Goal: Task Accomplishment & Management: Use online tool/utility

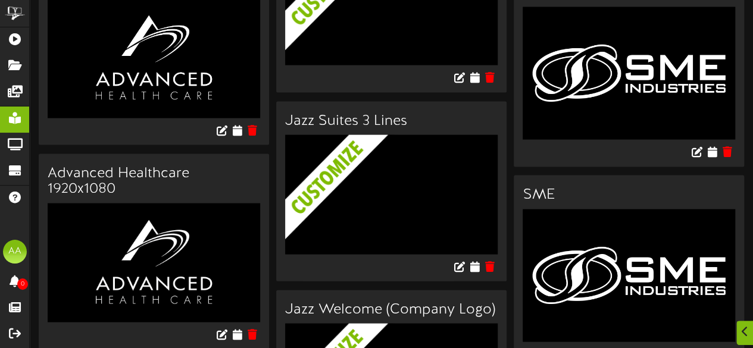
scroll to position [1163, 0]
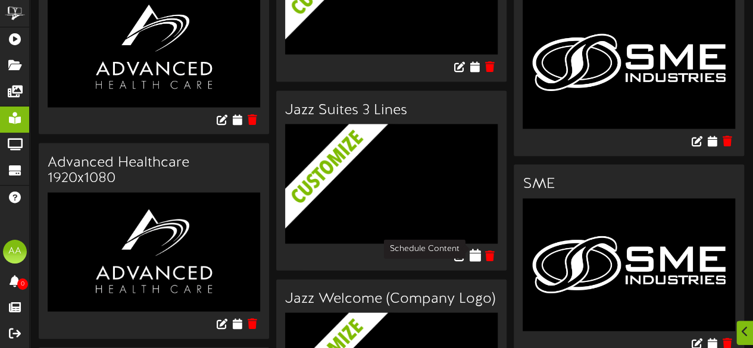
click at [473, 249] on icon at bounding box center [474, 255] width 11 height 13
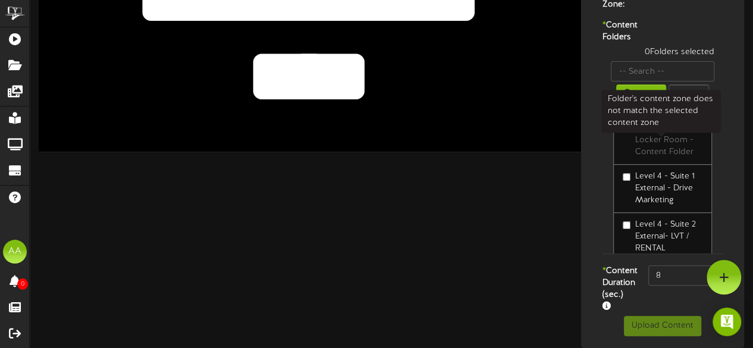
scroll to position [186, 0]
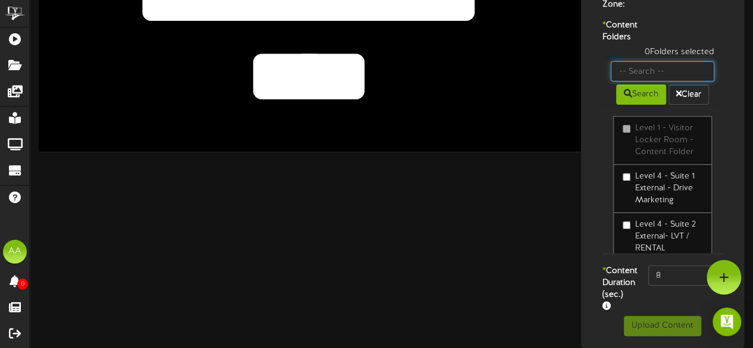
click at [650, 74] on input "text" at bounding box center [663, 71] width 104 height 20
type input "suite 1"
click at [637, 103] on button "Search" at bounding box center [641, 95] width 50 height 20
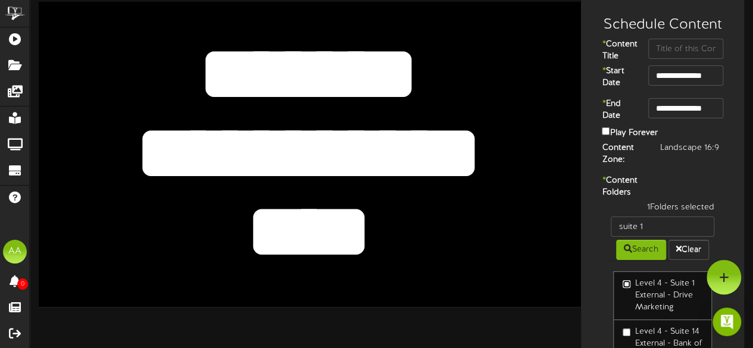
scroll to position [14, 0]
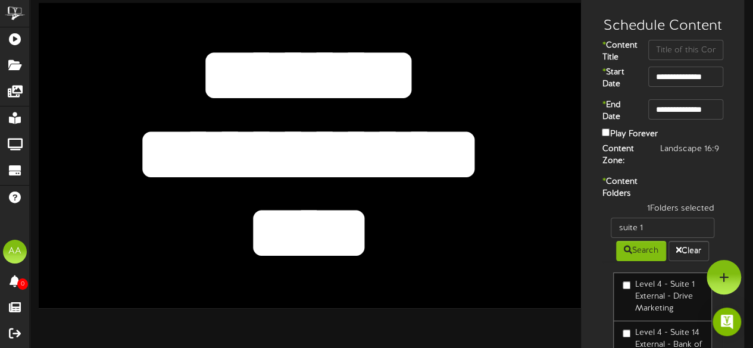
click at [357, 230] on textarea "****" at bounding box center [309, 233] width 446 height 103
drag, startPoint x: 357, startPoint y: 230, endPoint x: 264, endPoint y: 231, distance: 92.9
click at [264, 231] on textarea "****" at bounding box center [309, 233] width 446 height 103
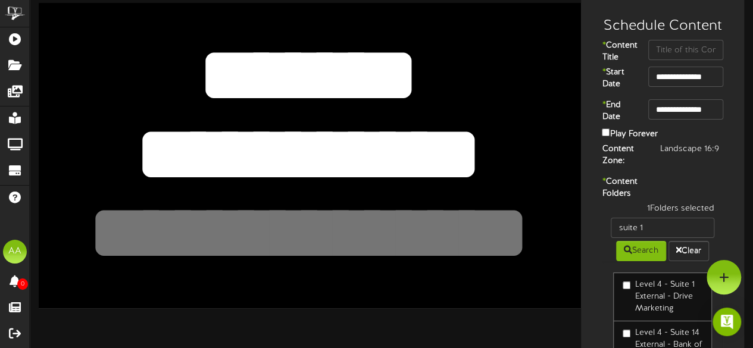
drag, startPoint x: 478, startPoint y: 158, endPoint x: 128, endPoint y: 175, distance: 350.5
click at [128, 175] on textarea "**********" at bounding box center [309, 154] width 446 height 103
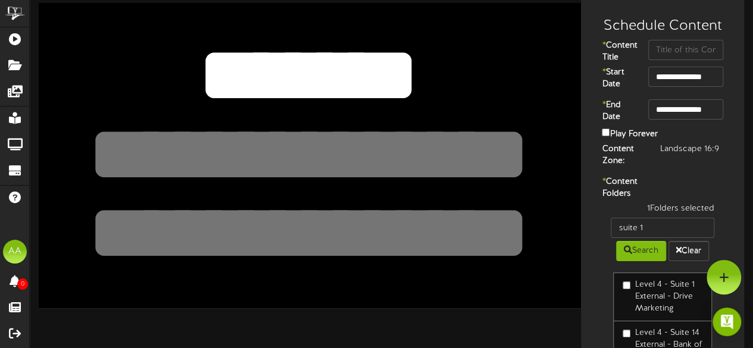
drag, startPoint x: 427, startPoint y: 79, endPoint x: 196, endPoint y: 79, distance: 231.0
click at [196, 79] on textarea "*******" at bounding box center [309, 75] width 446 height 103
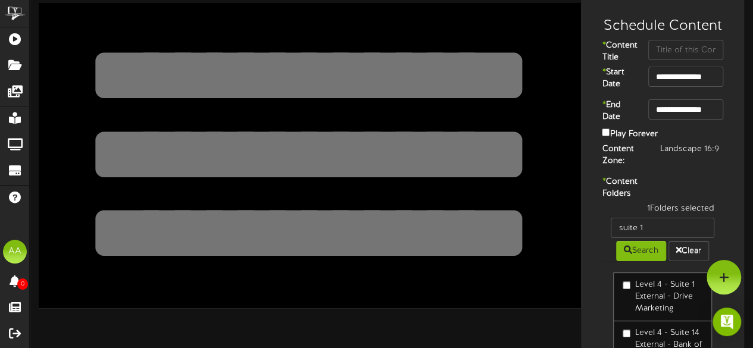
click at [542, 259] on div "**********" at bounding box center [310, 155] width 542 height 305
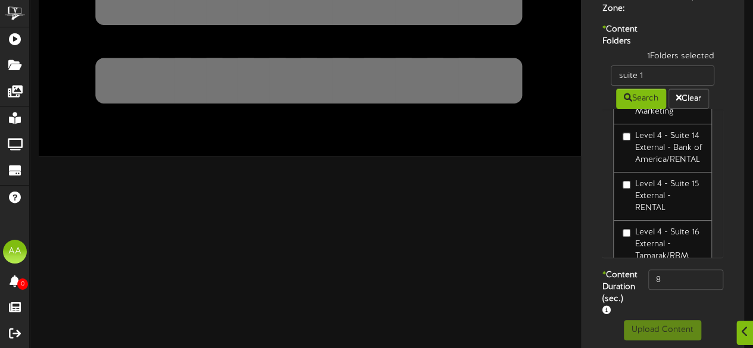
scroll to position [45, 0]
click at [666, 290] on input "8" at bounding box center [685, 280] width 75 height 20
type input "800"
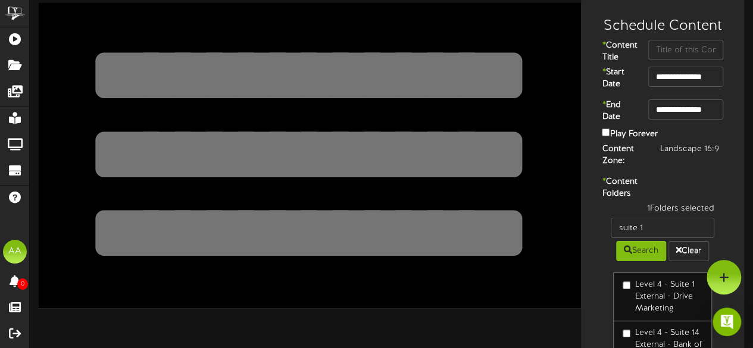
scroll to position [13, 0]
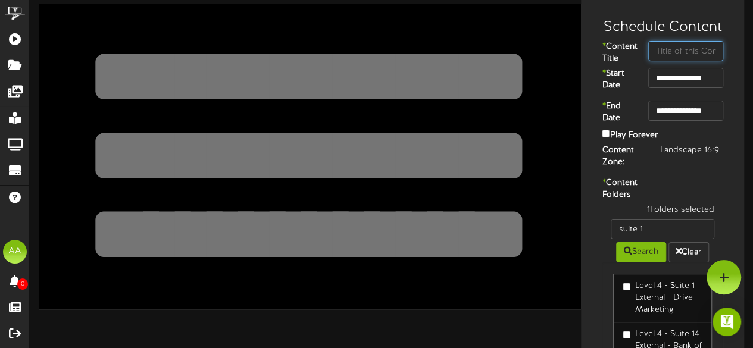
click at [673, 53] on input "text" at bounding box center [685, 51] width 75 height 20
click at [686, 85] on input "**********" at bounding box center [685, 78] width 75 height 20
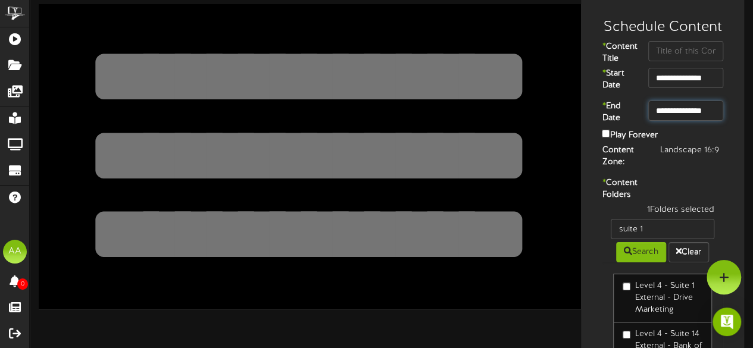
click at [684, 121] on input "**********" at bounding box center [685, 111] width 75 height 20
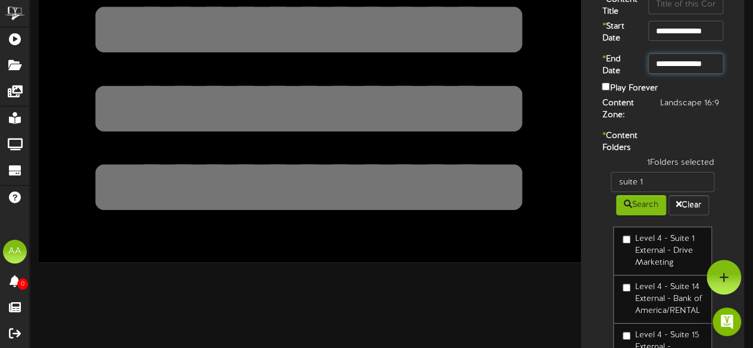
scroll to position [0, 0]
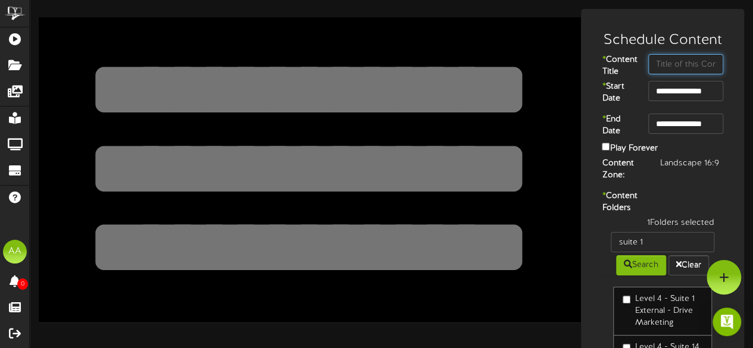
click at [655, 63] on input "text" at bounding box center [685, 64] width 75 height 20
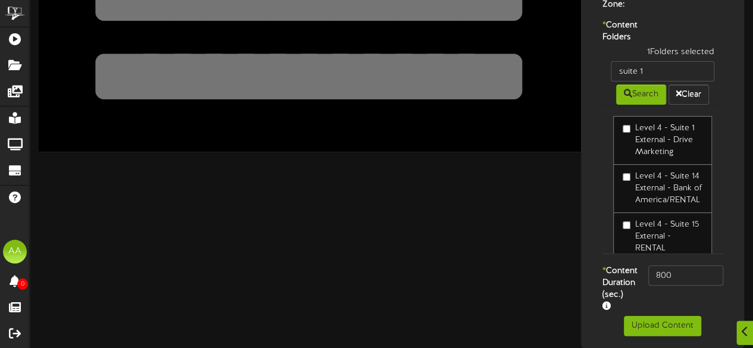
scroll to position [181, 0]
type input "Suite 1"
click at [659, 336] on button "Upload Content" at bounding box center [662, 326] width 77 height 20
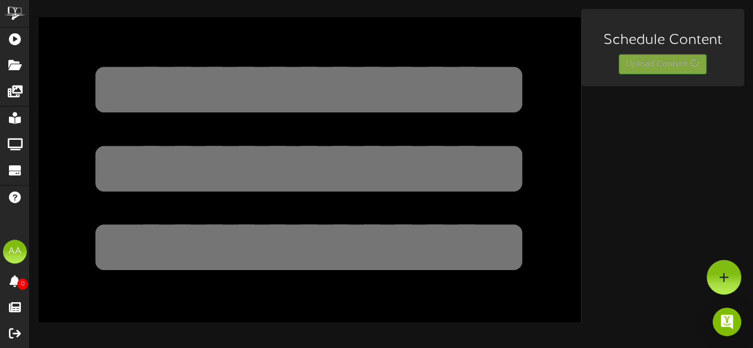
scroll to position [0, 0]
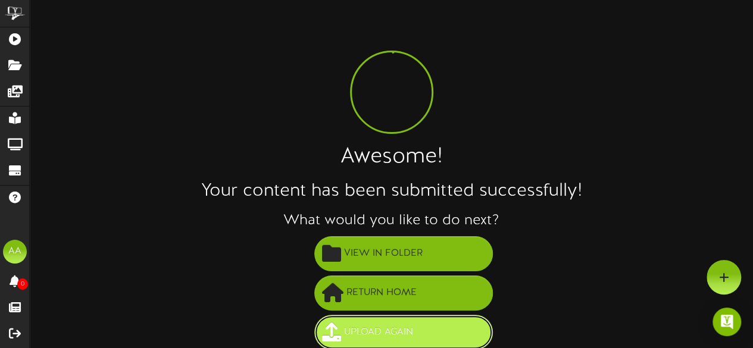
click at [384, 330] on span "Upload Again" at bounding box center [378, 333] width 75 height 20
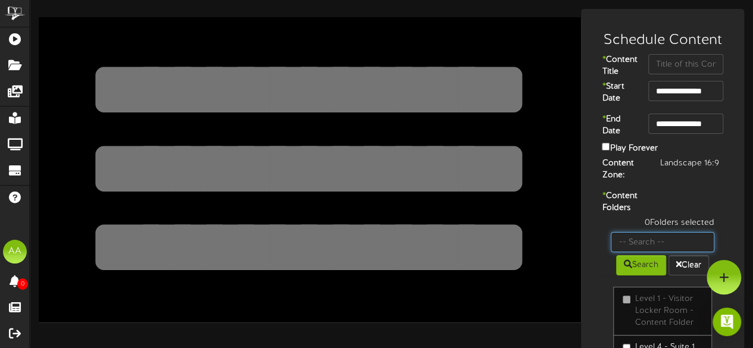
click at [650, 252] on input "text" at bounding box center [663, 242] width 104 height 20
type input "suite 18"
click at [631, 276] on button "Search" at bounding box center [641, 265] width 50 height 20
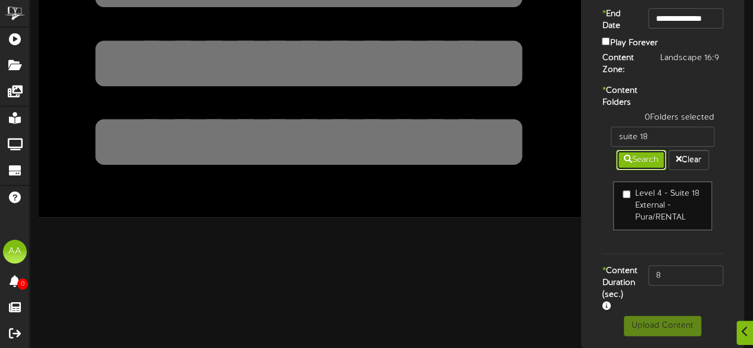
scroll to position [118, 0]
click at [678, 280] on input "8" at bounding box center [685, 276] width 75 height 20
type input "800"
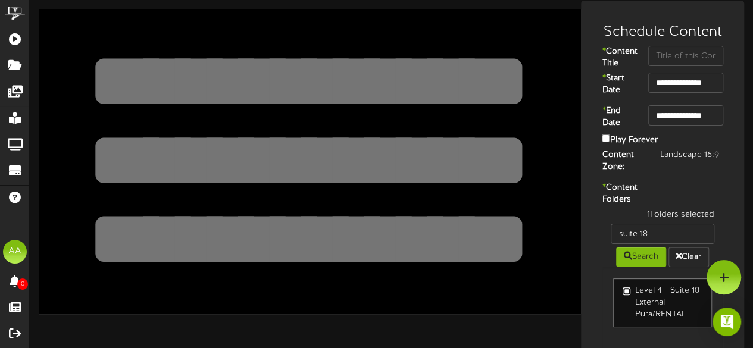
scroll to position [8, 0]
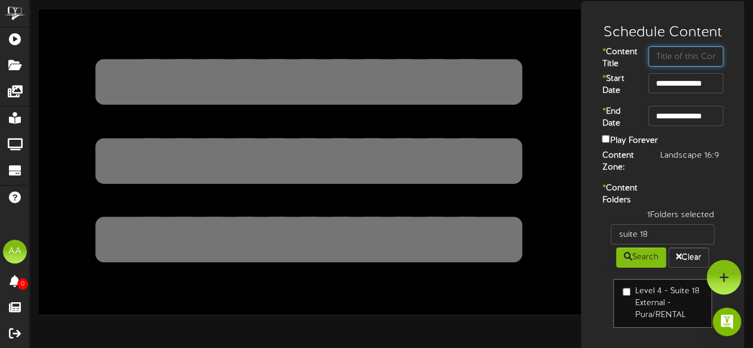
click at [672, 61] on input "text" at bounding box center [685, 56] width 75 height 20
type input "Suite 18"
click at [691, 93] on input "**********" at bounding box center [685, 83] width 75 height 20
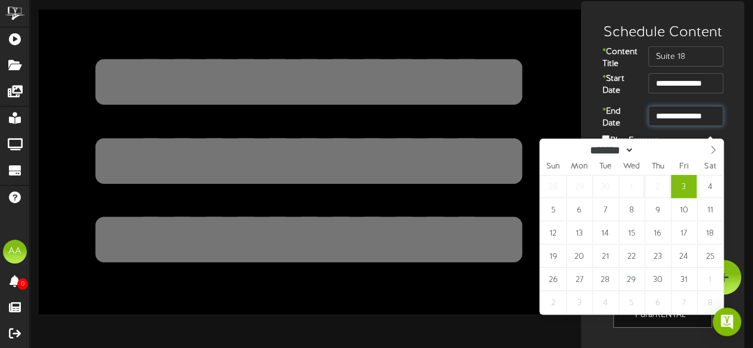
click at [696, 126] on input "**********" at bounding box center [685, 116] width 75 height 20
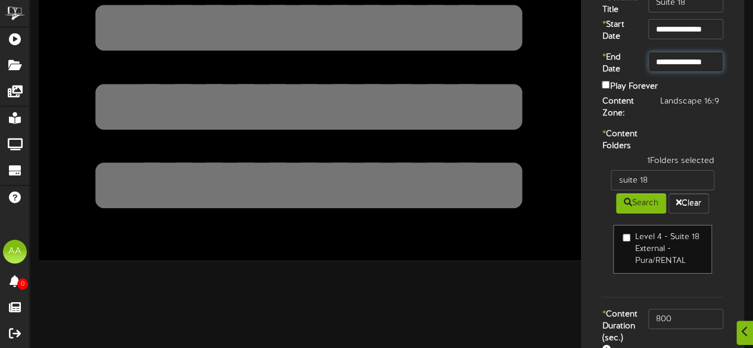
scroll to position [63, 0]
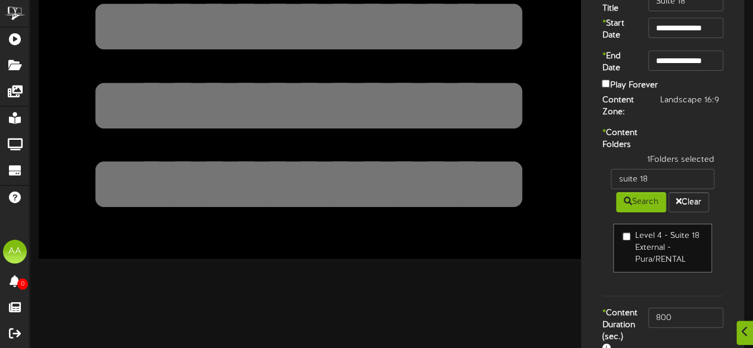
click at [420, 158] on textarea at bounding box center [309, 184] width 446 height 103
click at [401, 89] on textarea at bounding box center [309, 105] width 446 height 103
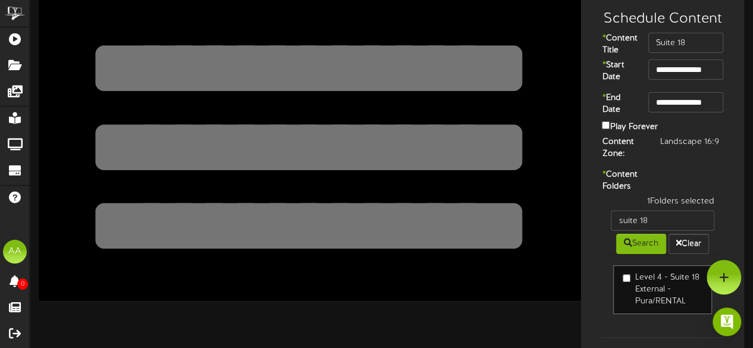
scroll to position [0, 0]
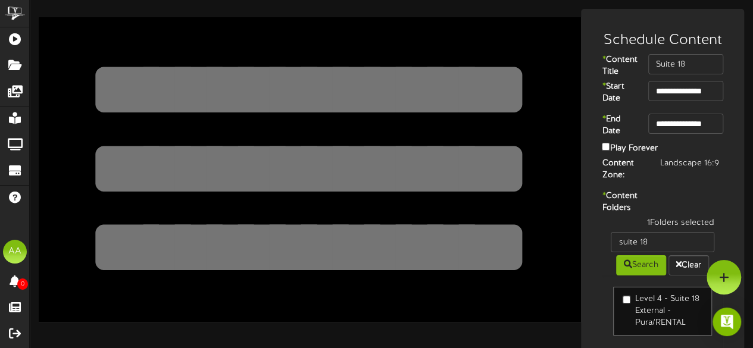
click at [397, 73] on textarea at bounding box center [309, 89] width 446 height 103
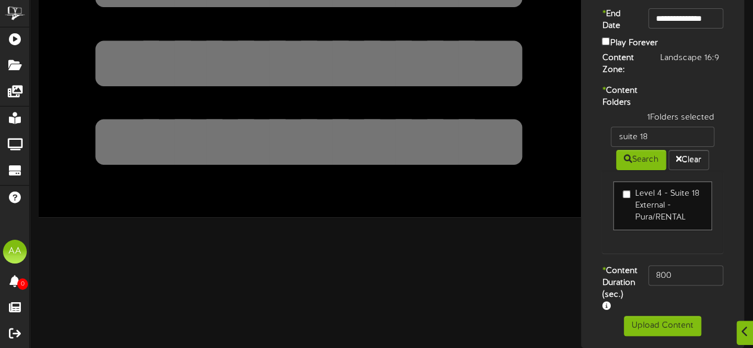
scroll to position [139, 0]
click at [662, 325] on button "Upload Content" at bounding box center [662, 326] width 77 height 20
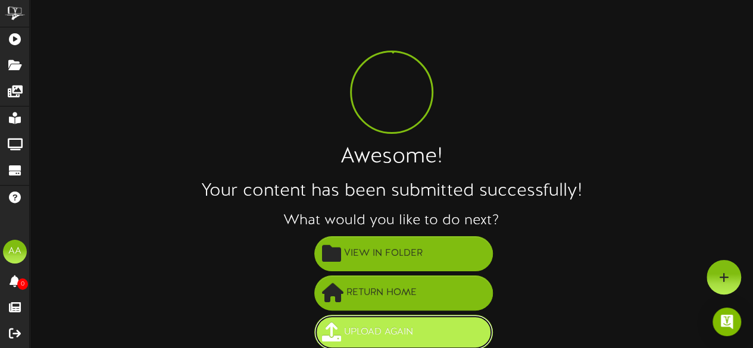
click at [462, 323] on button "Upload Again" at bounding box center [403, 332] width 179 height 35
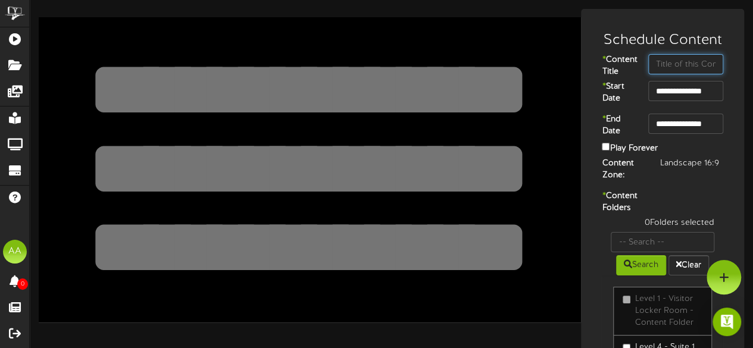
click at [684, 63] on input "text" at bounding box center [685, 64] width 75 height 20
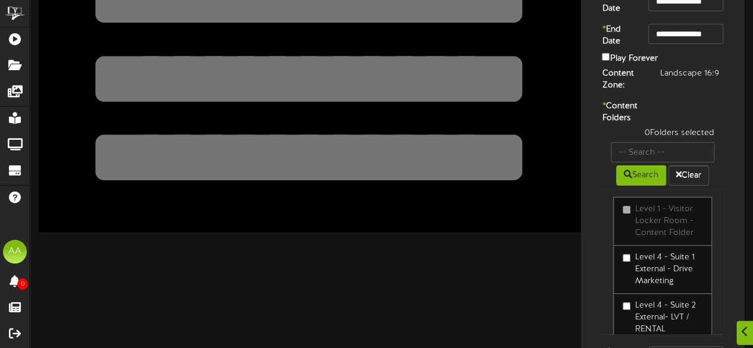
scroll to position [118, 0]
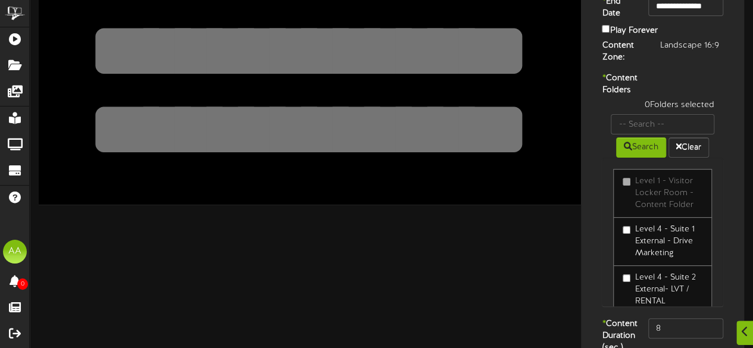
type input "Suite 19"
click at [654, 135] on input "text" at bounding box center [663, 124] width 104 height 20
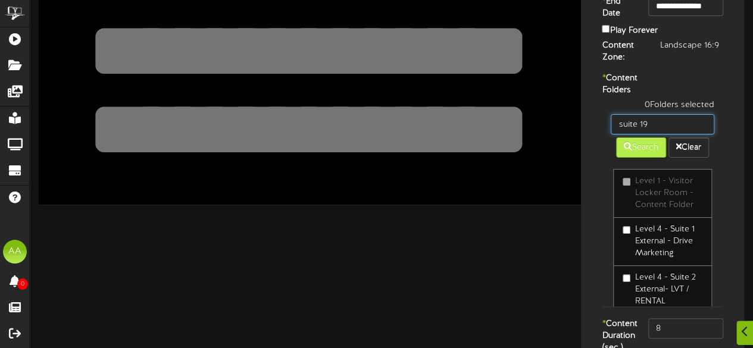
type input "suite 19"
click at [649, 158] on button "Search" at bounding box center [641, 148] width 50 height 20
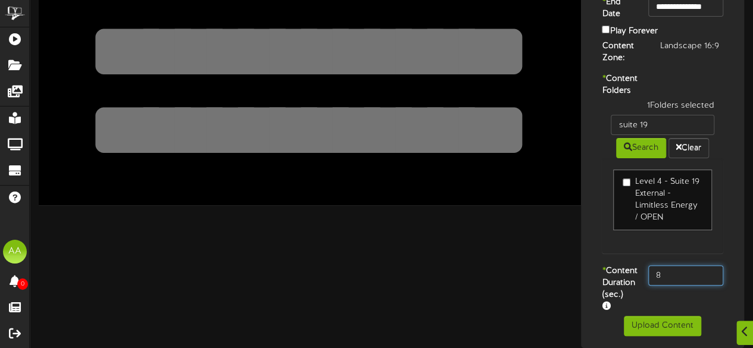
click at [675, 286] on input "8" at bounding box center [685, 276] width 75 height 20
type input "800"
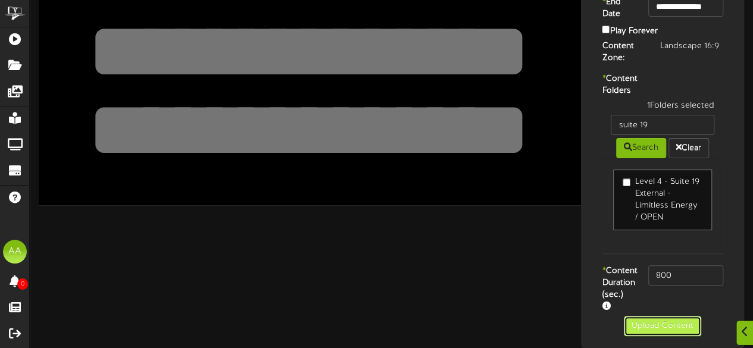
click at [658, 323] on button "Upload Content" at bounding box center [662, 326] width 77 height 20
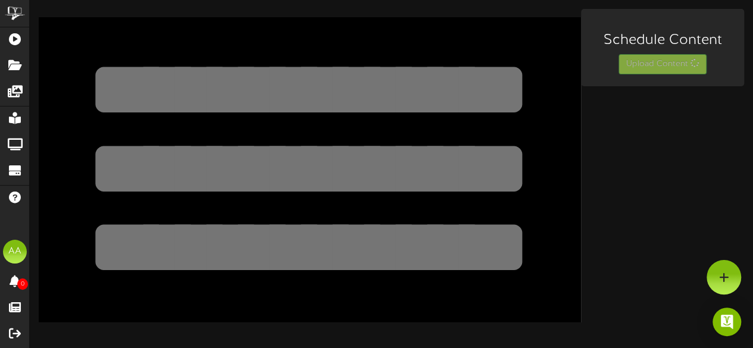
scroll to position [0, 0]
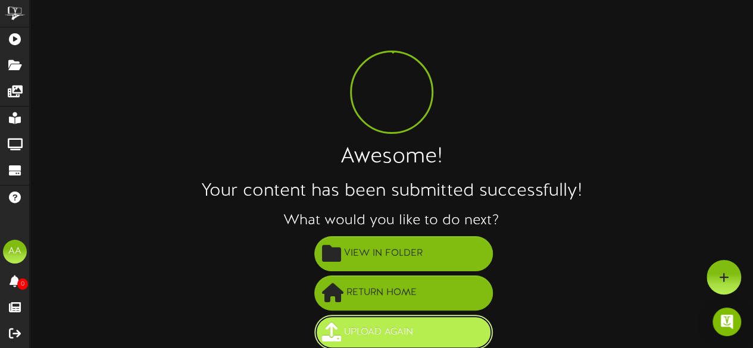
click at [425, 319] on button "Upload Again" at bounding box center [403, 332] width 179 height 35
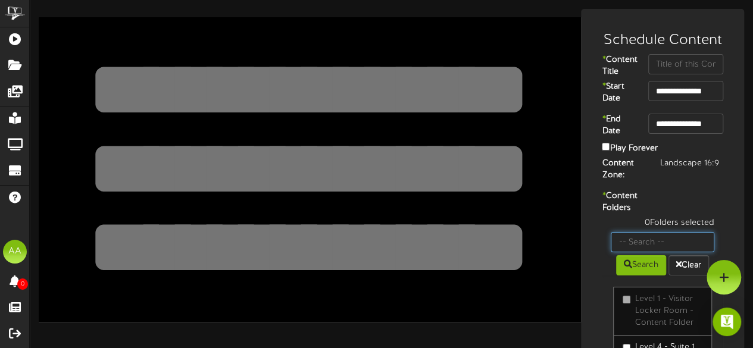
click at [657, 252] on input "text" at bounding box center [663, 242] width 104 height 20
type input "suite 19"
click at [634, 276] on button "Search" at bounding box center [641, 265] width 50 height 20
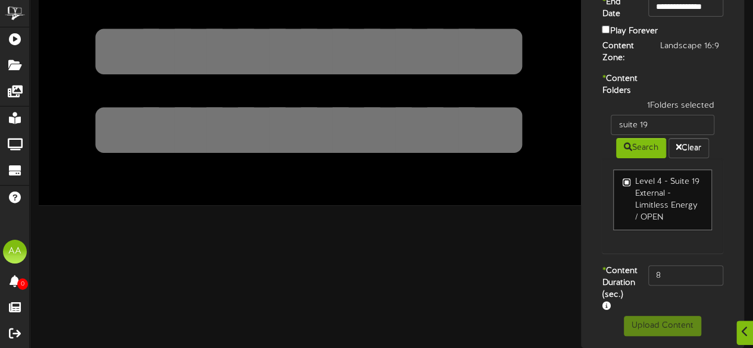
scroll to position [129, 0]
click at [673, 283] on input "8" at bounding box center [685, 276] width 75 height 20
type input "800"
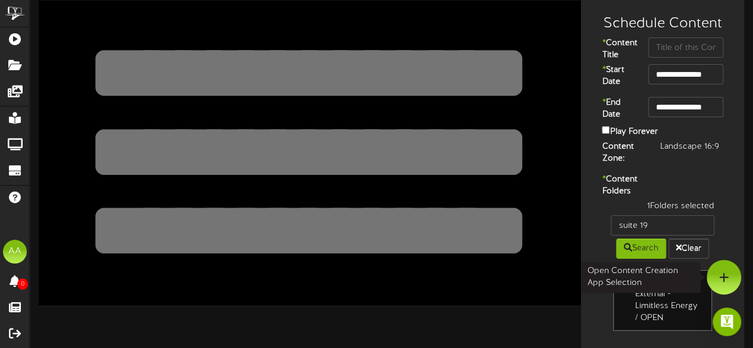
scroll to position [16, 0]
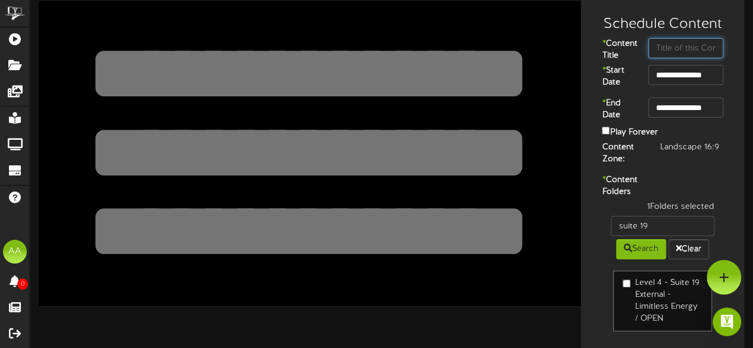
click at [678, 51] on input "text" at bounding box center [685, 48] width 75 height 20
type input "Suite 19"
click at [724, 182] on div "**********" at bounding box center [662, 211] width 157 height 413
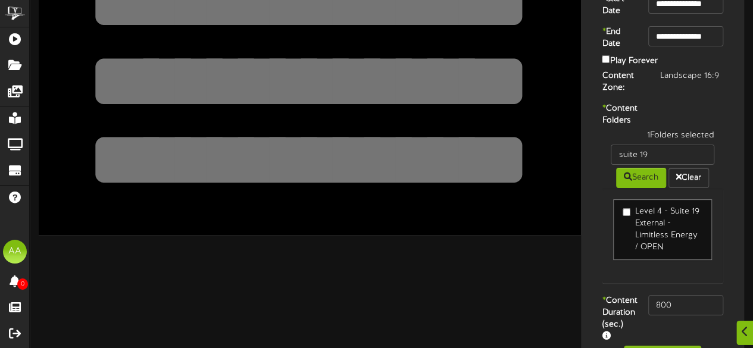
scroll to position [151, 0]
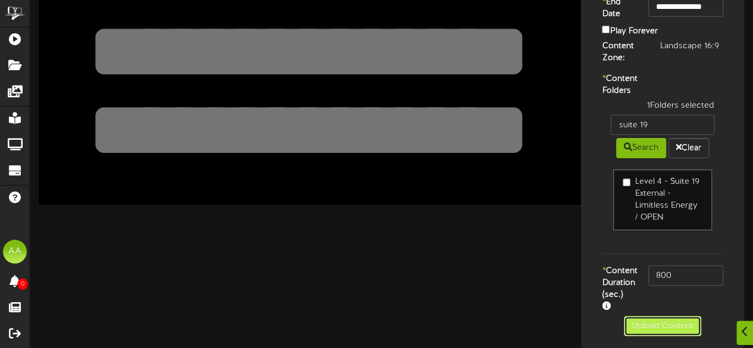
click at [648, 324] on button "Upload Content" at bounding box center [662, 326] width 77 height 20
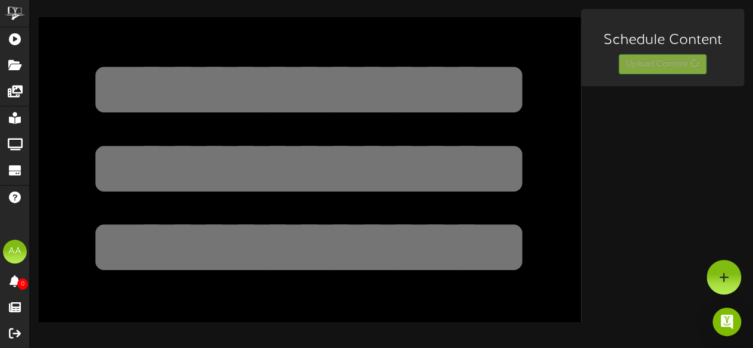
scroll to position [0, 0]
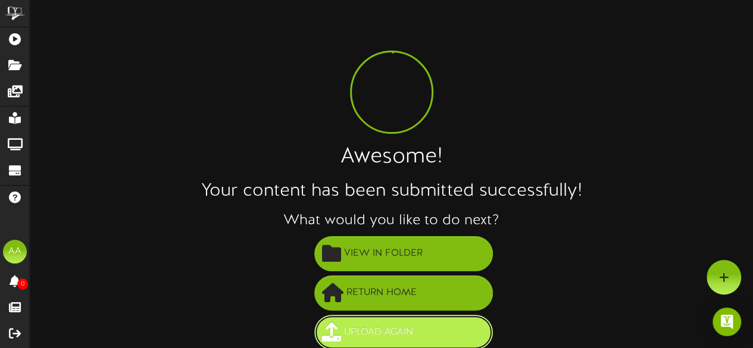
click at [379, 330] on span "Upload Again" at bounding box center [378, 333] width 75 height 20
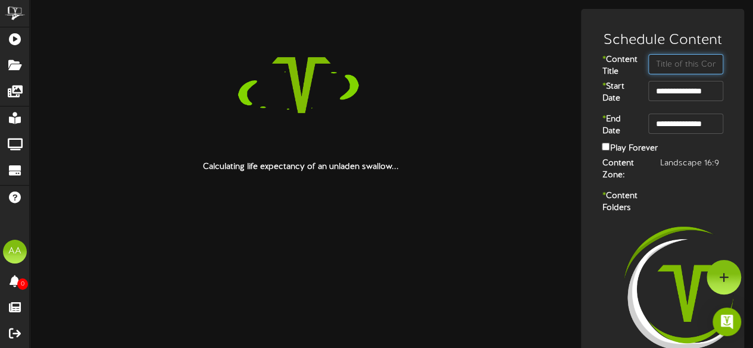
click at [676, 69] on input "text" at bounding box center [685, 64] width 75 height 20
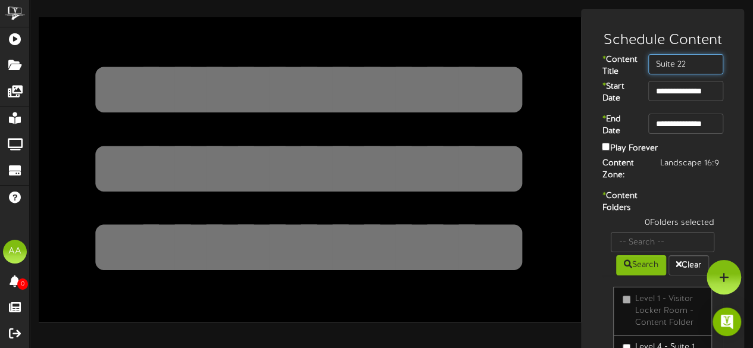
type input "Suite 22"
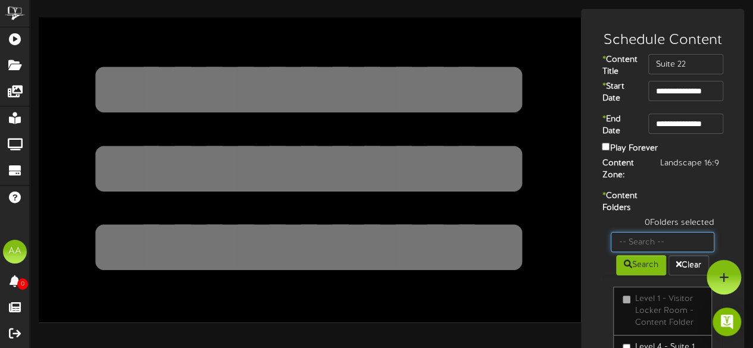
click at [651, 252] on input "text" at bounding box center [663, 242] width 104 height 20
type input "suite 22"
click at [624, 269] on icon at bounding box center [628, 264] width 8 height 8
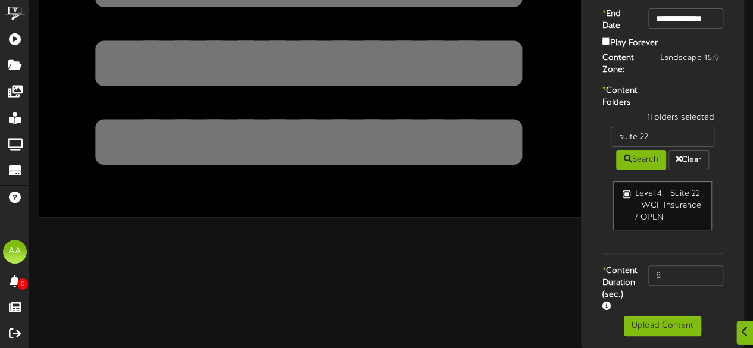
scroll to position [123, 0]
click at [655, 280] on input "8" at bounding box center [685, 276] width 75 height 20
type input "800"
click at [643, 336] on button "Upload Content" at bounding box center [662, 326] width 77 height 20
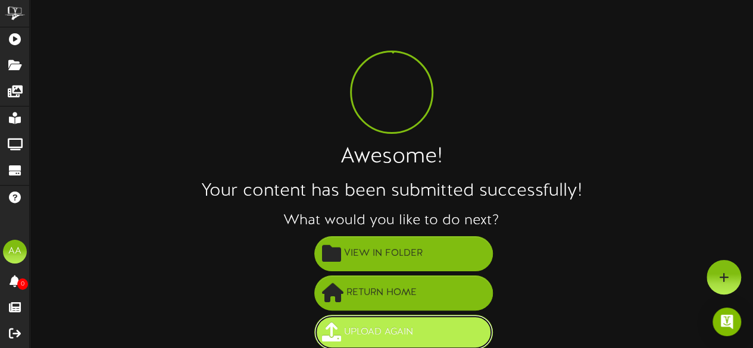
click at [388, 326] on span "Upload Again" at bounding box center [378, 333] width 75 height 20
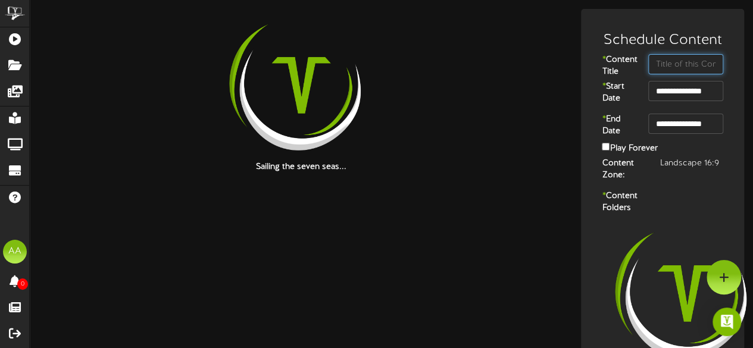
click at [687, 70] on input "text" at bounding box center [685, 64] width 75 height 20
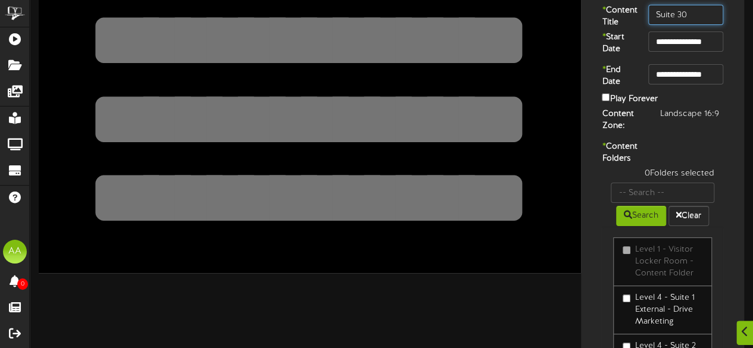
scroll to position [50, 0]
type input "Suite 30"
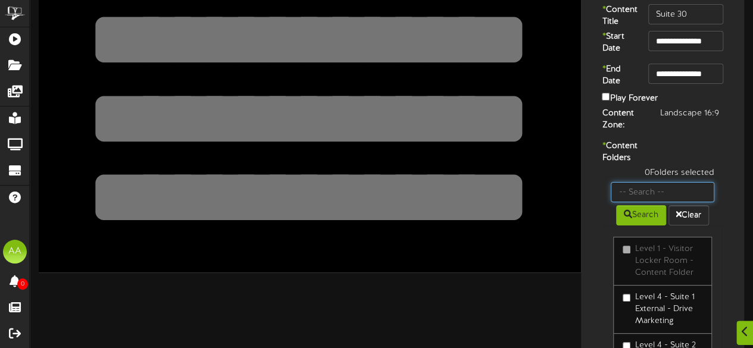
click at [663, 202] on input "text" at bounding box center [663, 192] width 104 height 20
type input "suite 30"
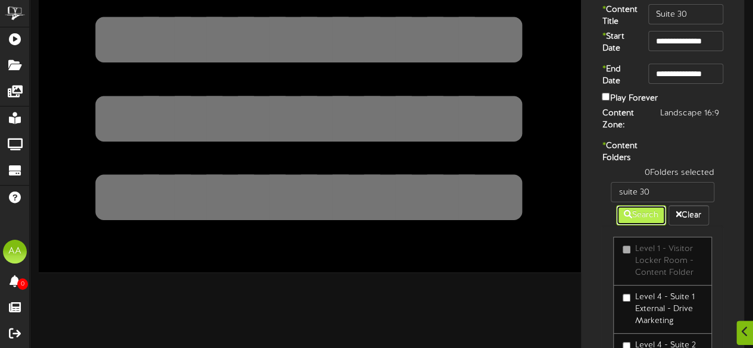
click at [636, 226] on button "Search" at bounding box center [641, 215] width 50 height 20
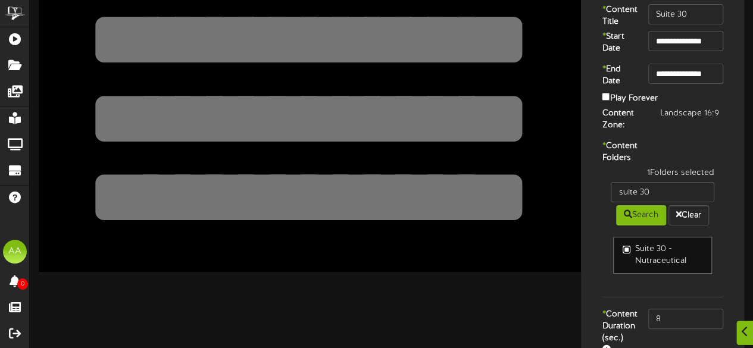
scroll to position [120, 0]
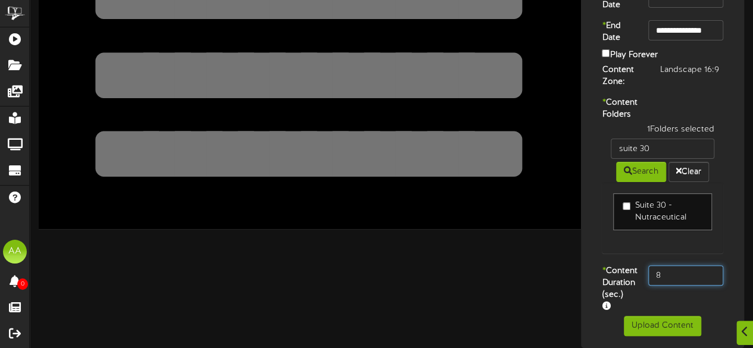
click at [687, 274] on input "8" at bounding box center [685, 276] width 75 height 20
type input "800"
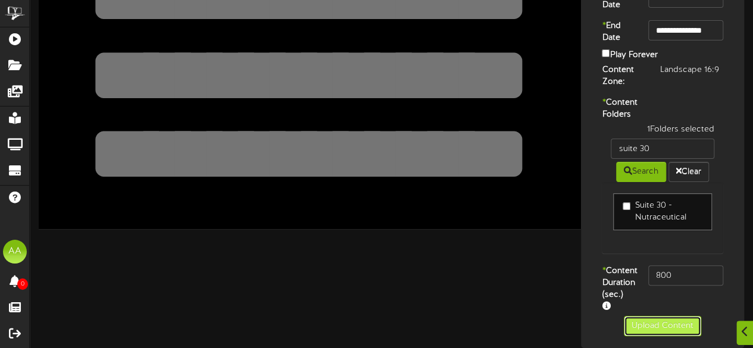
click at [657, 336] on button "Upload Content" at bounding box center [662, 326] width 77 height 20
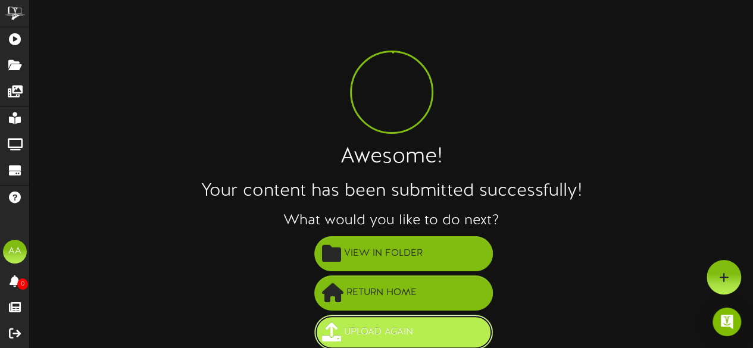
click at [419, 338] on button "Upload Again" at bounding box center [403, 332] width 179 height 35
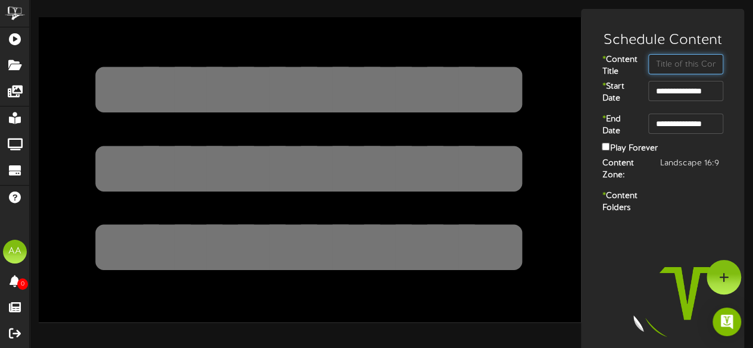
click at [688, 65] on input "text" at bounding box center [685, 64] width 75 height 20
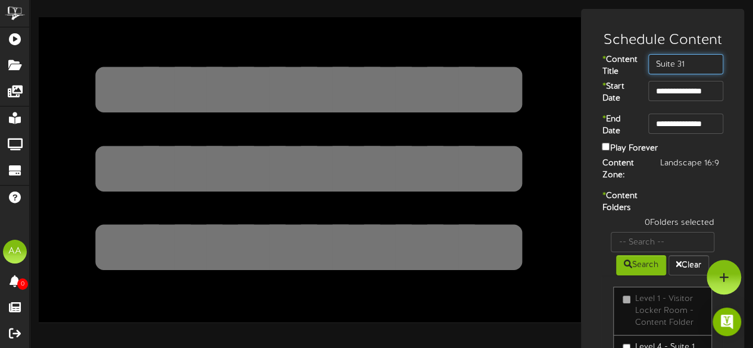
drag, startPoint x: 688, startPoint y: 64, endPoint x: 647, endPoint y: 65, distance: 40.5
click at [647, 65] on div "Suite 31" at bounding box center [686, 64] width 93 height 20
type input "Suite 31"
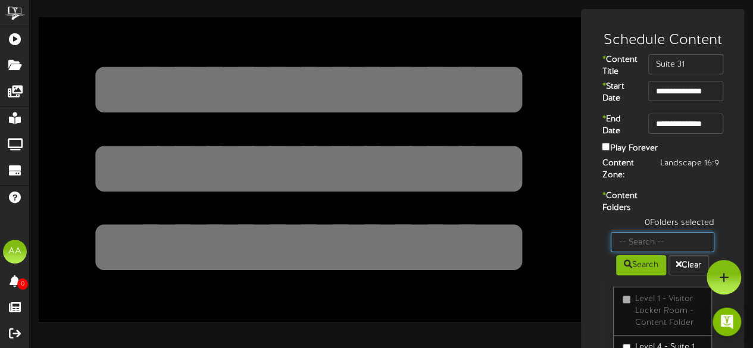
click at [662, 252] on input "text" at bounding box center [663, 242] width 104 height 20
paste input "Suite 31"
type input "suite 31"
click at [640, 276] on button "Search" at bounding box center [641, 265] width 50 height 20
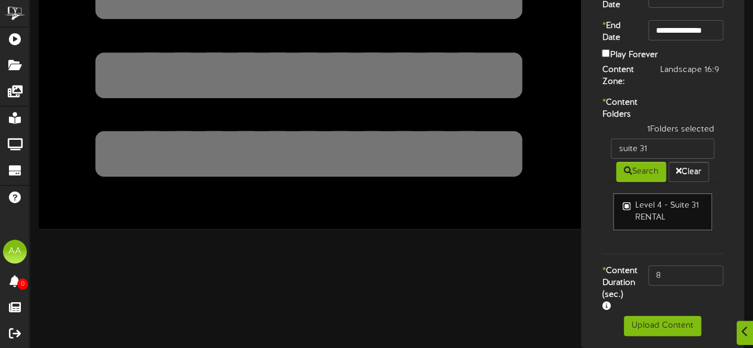
scroll to position [112, 0]
click at [690, 283] on input "8" at bounding box center [685, 276] width 75 height 20
type input "800"
click at [652, 331] on button "Upload Content" at bounding box center [662, 326] width 77 height 20
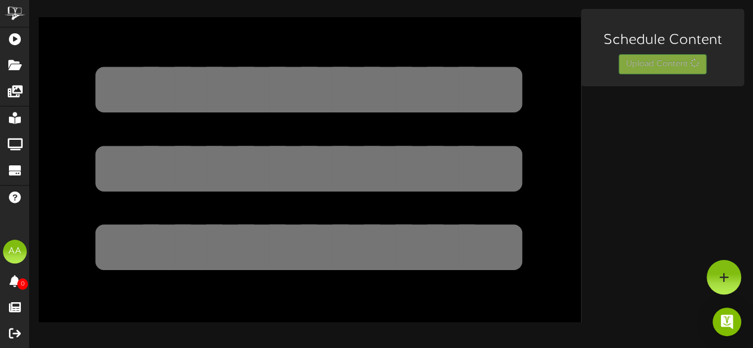
scroll to position [0, 0]
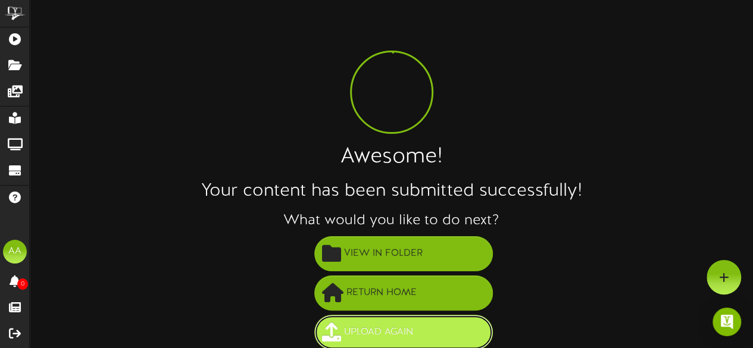
click at [426, 338] on button "Upload Again" at bounding box center [403, 332] width 179 height 35
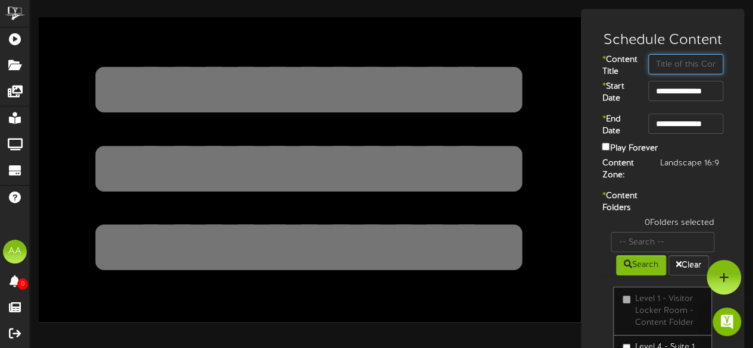
click at [700, 73] on input "text" at bounding box center [685, 64] width 75 height 20
type input "Suite 32"
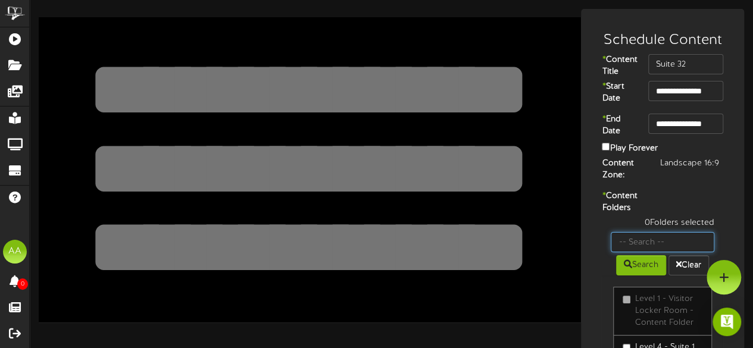
click at [659, 252] on input "text" at bounding box center [663, 242] width 104 height 20
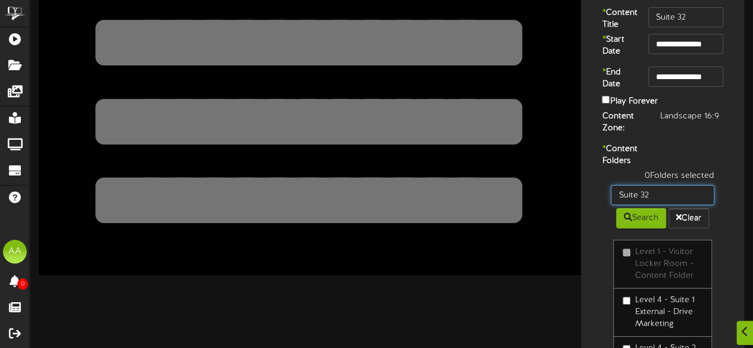
scroll to position [52, 0]
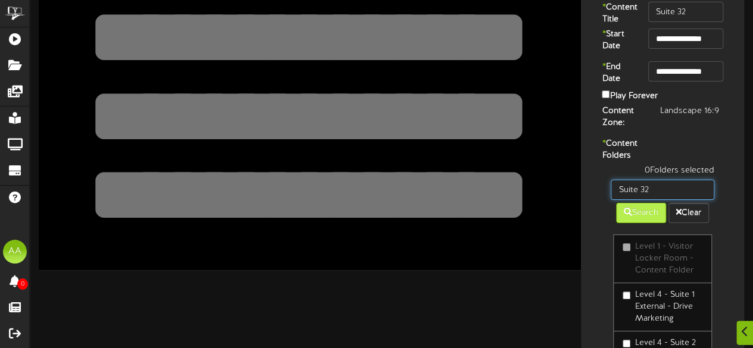
type input "Suite 32"
click at [641, 223] on button "Search" at bounding box center [641, 213] width 50 height 20
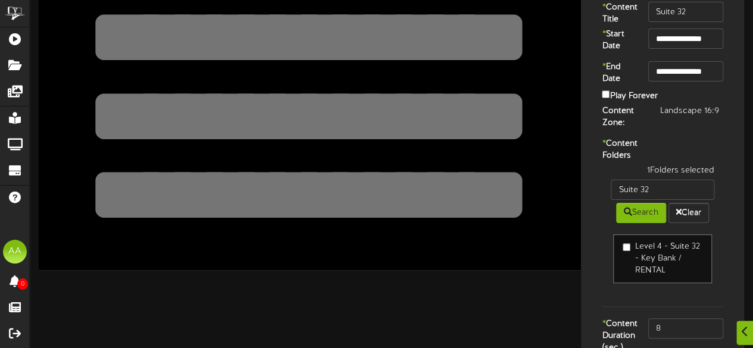
click at [725, 286] on div "1 Folders selected Suite 32 Search Clear Level 4 - Suite 32 - Key Bank / RENTAL" at bounding box center [662, 242] width 139 height 154
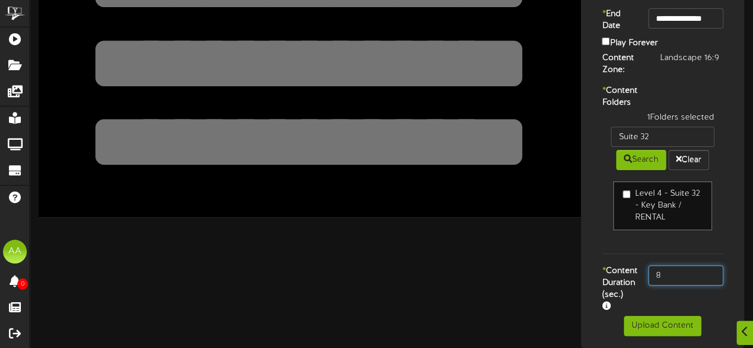
click at [697, 271] on input "8" at bounding box center [685, 276] width 75 height 20
type input "800"
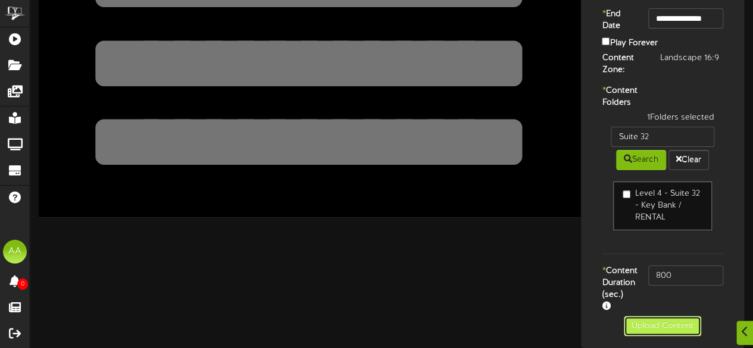
click at [655, 325] on button "Upload Content" at bounding box center [662, 326] width 77 height 20
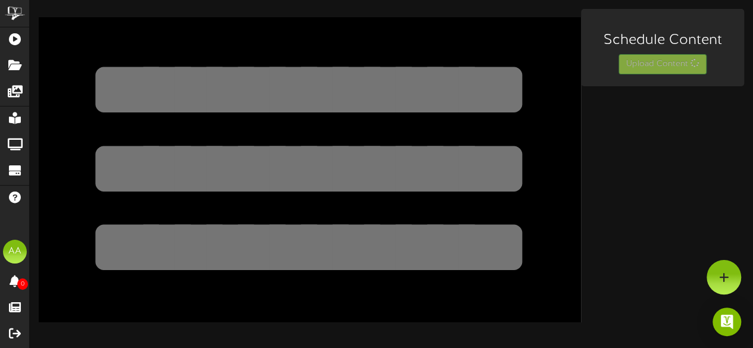
scroll to position [0, 0]
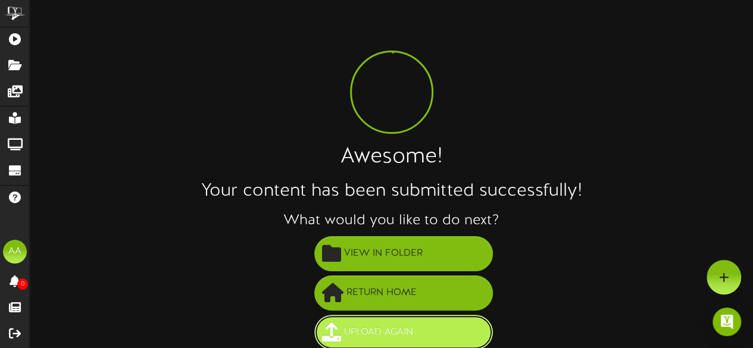
click at [411, 327] on span "Upload Again" at bounding box center [378, 333] width 75 height 20
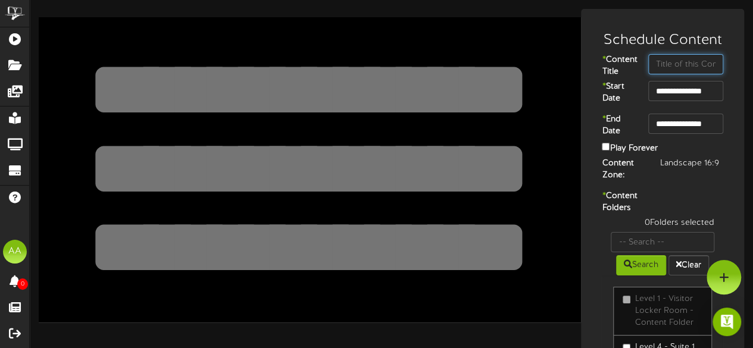
click at [675, 63] on input "text" at bounding box center [685, 64] width 75 height 20
type input "Suite 34"
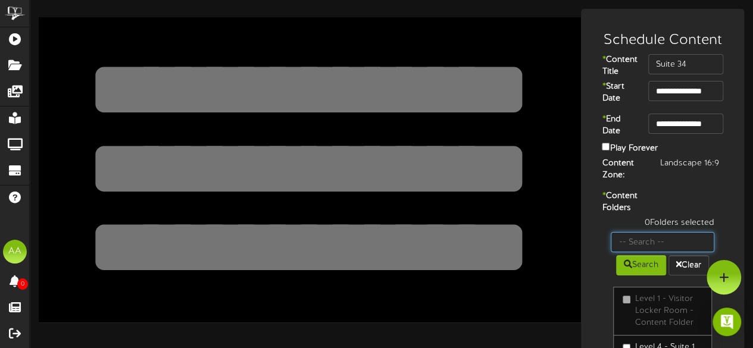
click at [658, 252] on input "text" at bounding box center [663, 242] width 104 height 20
type input "suite 34"
click at [638, 276] on button "Search" at bounding box center [641, 265] width 50 height 20
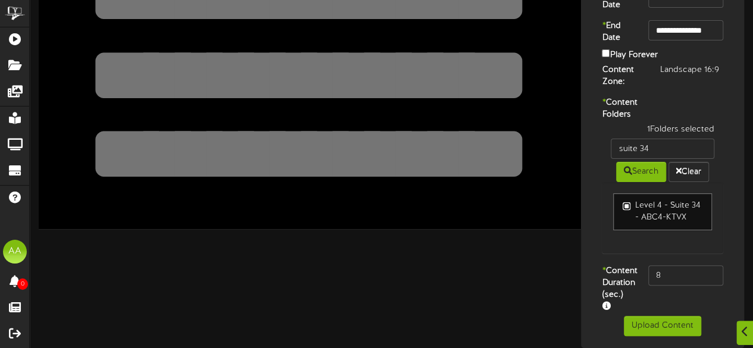
scroll to position [96, 0]
click at [685, 286] on input "8" at bounding box center [685, 276] width 75 height 20
type input "800"
click at [652, 323] on button "Upload Content" at bounding box center [662, 326] width 77 height 20
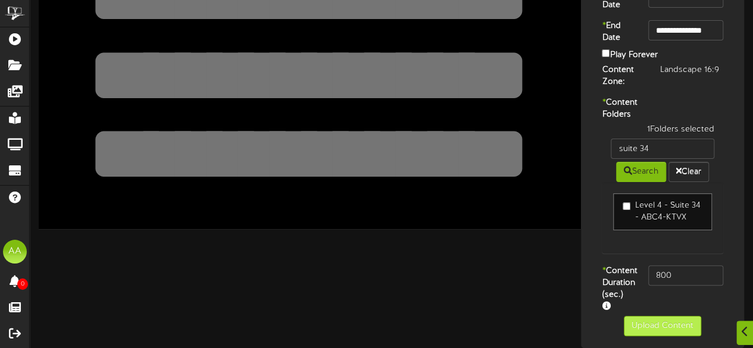
scroll to position [0, 0]
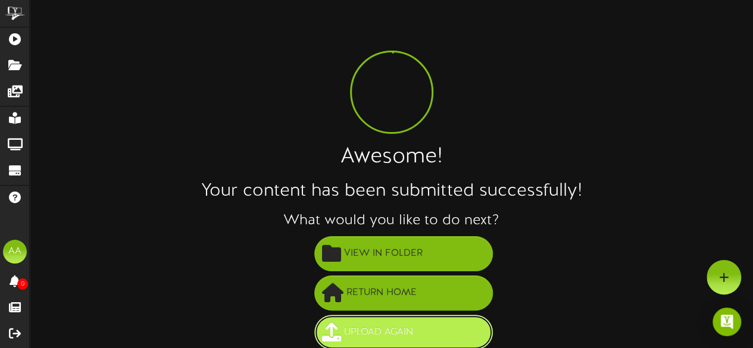
click at [386, 332] on span "Upload Again" at bounding box center [378, 333] width 75 height 20
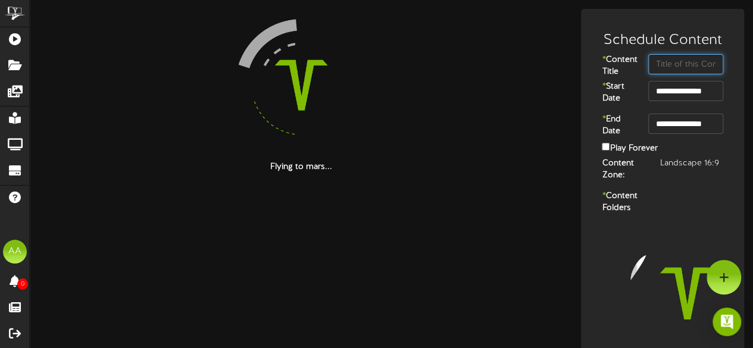
click at [673, 61] on input "text" at bounding box center [685, 64] width 75 height 20
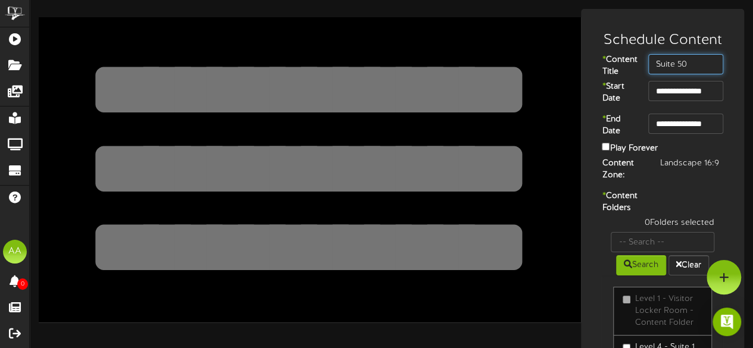
type input "Suite 50"
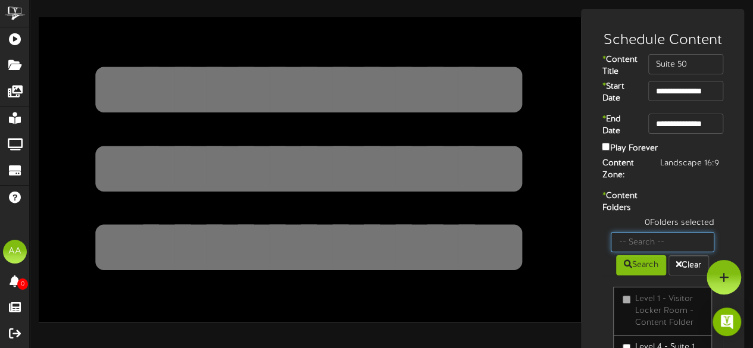
click at [652, 252] on input "text" at bounding box center [663, 242] width 104 height 20
type input "Suite 50"
click at [634, 276] on button "Search" at bounding box center [641, 265] width 50 height 20
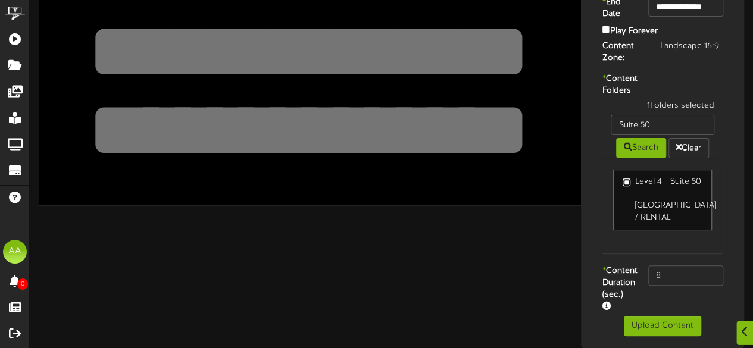
scroll to position [123, 0]
click at [681, 291] on div "* Content Duration (sec.) 8" at bounding box center [662, 291] width 157 height 51
click at [682, 280] on input "8" at bounding box center [685, 276] width 75 height 20
type input "800"
click at [647, 336] on button "Upload Content" at bounding box center [662, 326] width 77 height 20
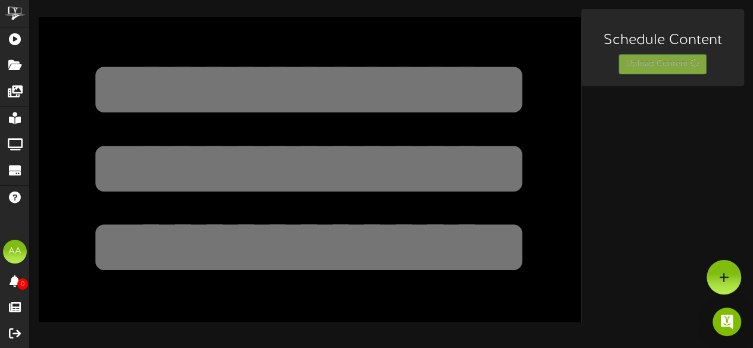
scroll to position [0, 0]
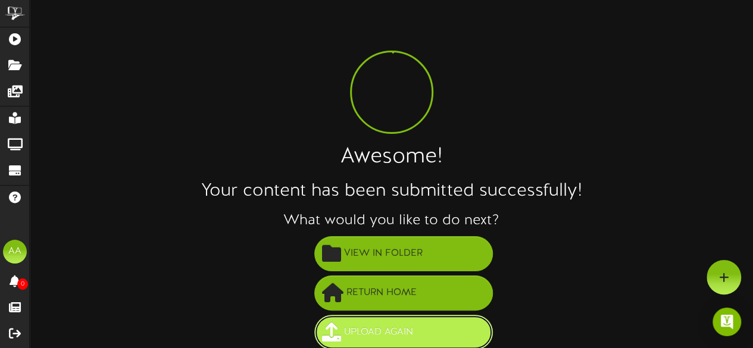
click at [433, 335] on button "Upload Again" at bounding box center [403, 332] width 179 height 35
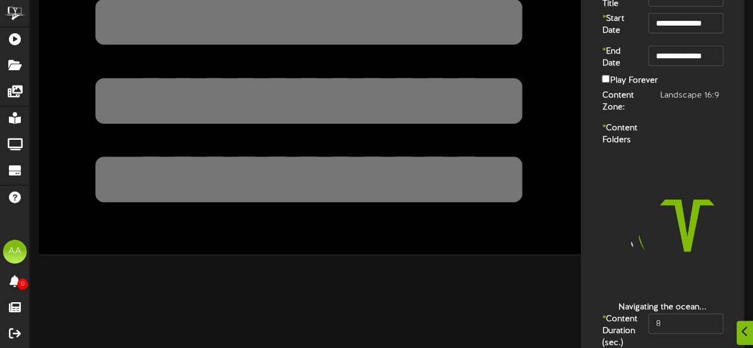
scroll to position [76, 0]
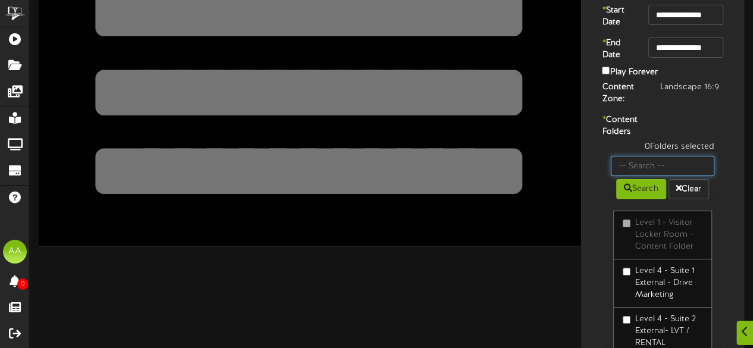
click at [650, 176] on input "text" at bounding box center [663, 166] width 104 height 20
click at [630, 199] on button "Search" at bounding box center [641, 189] width 50 height 20
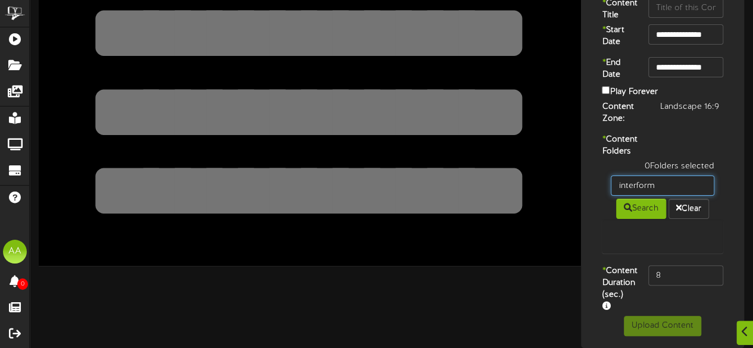
drag, startPoint x: 662, startPoint y: 191, endPoint x: 591, endPoint y: 183, distance: 71.3
click at [591, 183] on div "* Content Folders 0 Folders selected interform Search Clear" at bounding box center [662, 200] width 157 height 132
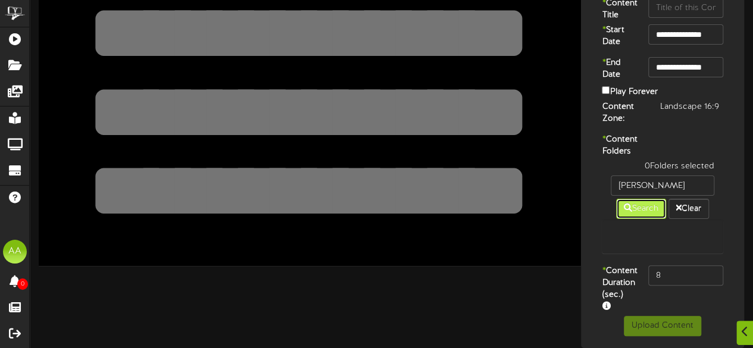
click at [641, 213] on button "Search" at bounding box center [641, 209] width 50 height 20
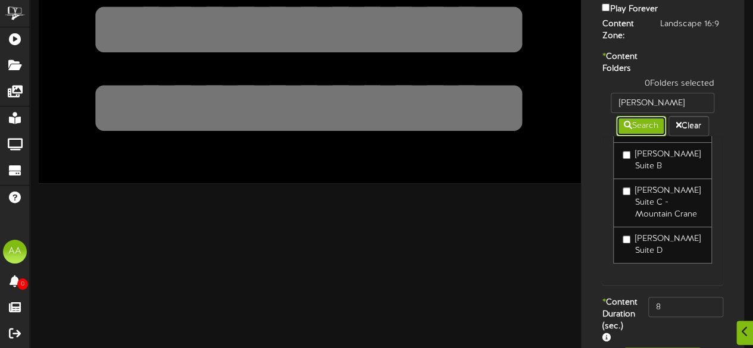
scroll to position [0, 0]
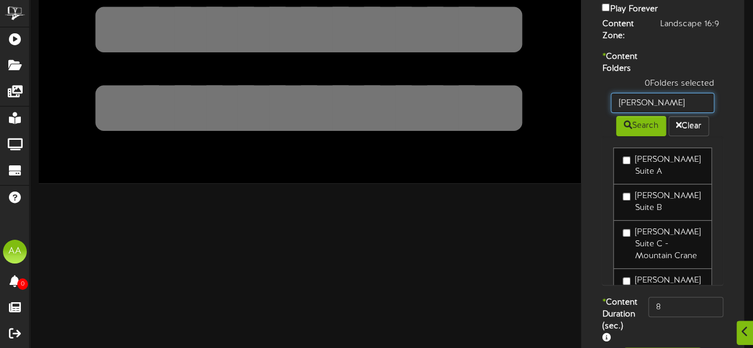
drag, startPoint x: 670, startPoint y: 126, endPoint x: 611, endPoint y: 126, distance: 59.5
click at [611, 113] on input "gallagher" at bounding box center [663, 103] width 104 height 20
type input "skybox"
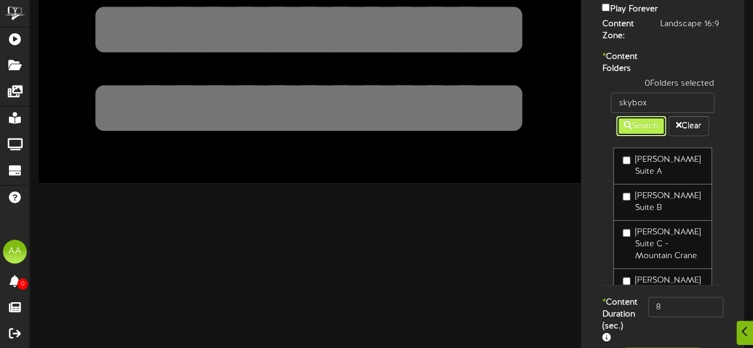
click at [638, 136] on button "Search" at bounding box center [641, 126] width 50 height 20
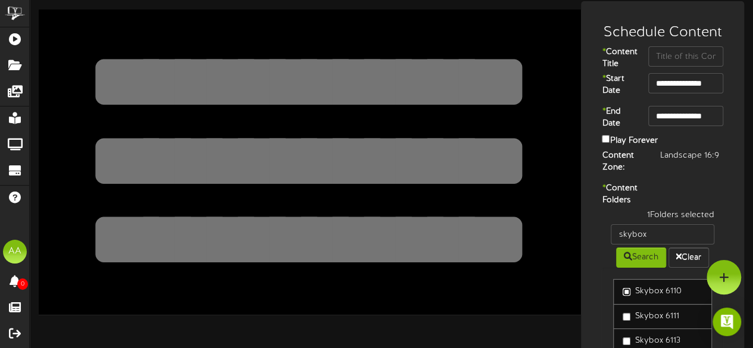
scroll to position [7, 0]
click at [674, 59] on input "text" at bounding box center [685, 57] width 75 height 20
type input "Skybox 6110"
click at [392, 79] on textarea at bounding box center [309, 82] width 446 height 103
click at [357, 160] on textarea at bounding box center [309, 161] width 446 height 103
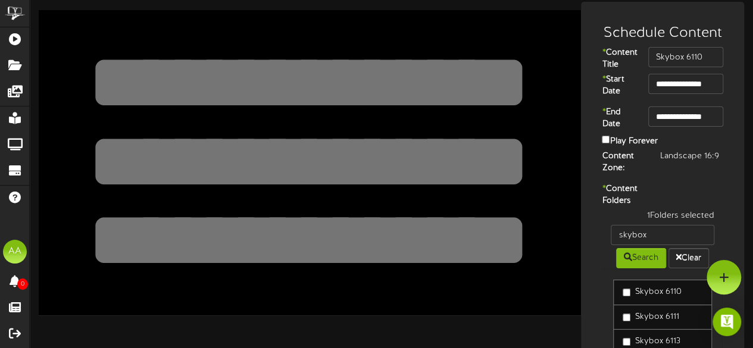
click at [340, 242] on textarea at bounding box center [309, 240] width 446 height 103
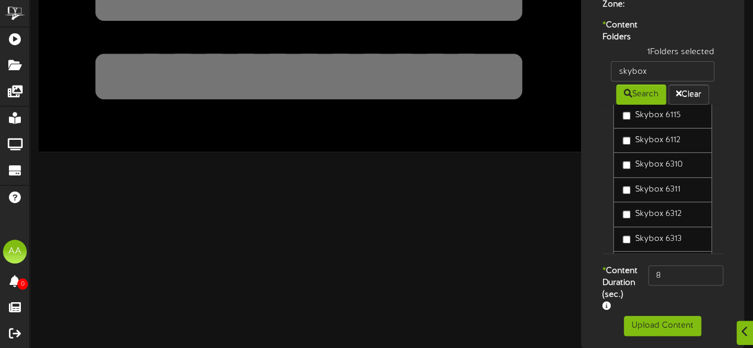
scroll to position [205, 0]
click at [662, 266] on input "8" at bounding box center [685, 276] width 75 height 20
type input "800"
click at [651, 323] on button "Upload Content" at bounding box center [662, 326] width 77 height 20
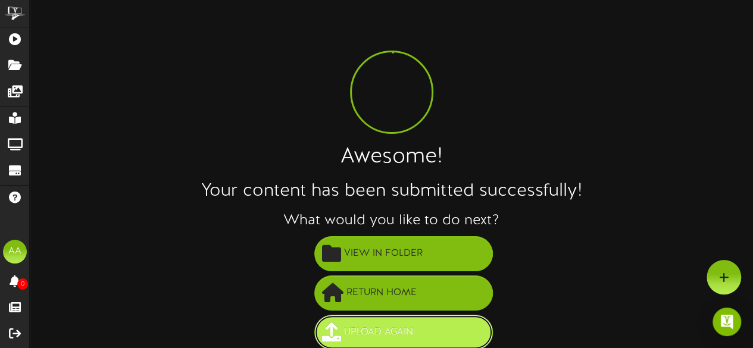
click at [408, 323] on span "Upload Again" at bounding box center [378, 333] width 75 height 20
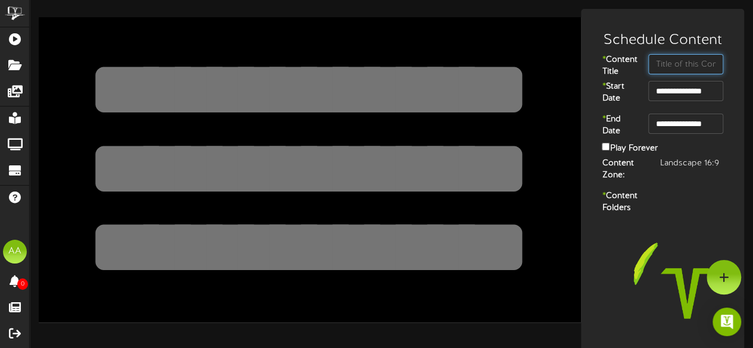
click at [669, 70] on input "text" at bounding box center [685, 64] width 75 height 20
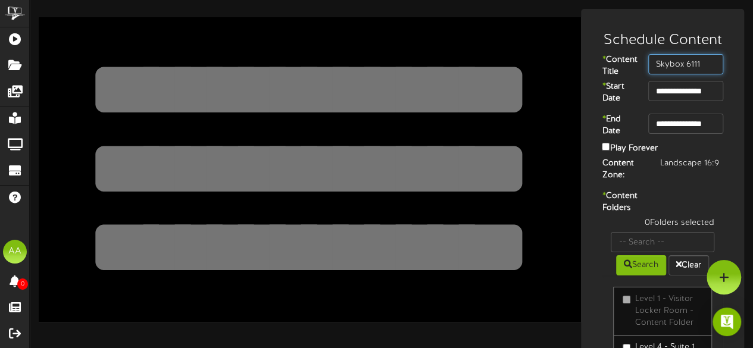
type input "Skybox 6111"
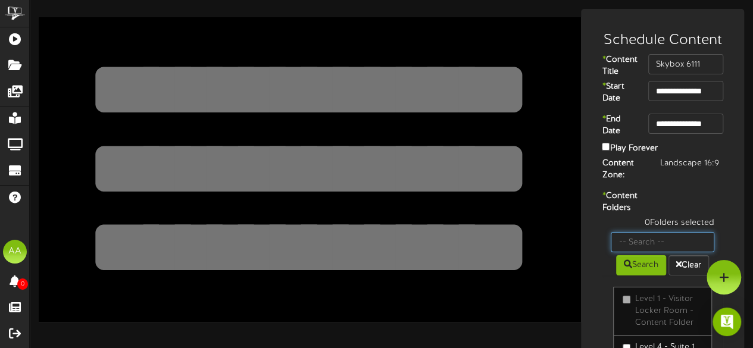
click at [644, 252] on input "text" at bounding box center [663, 242] width 104 height 20
type input "skybox"
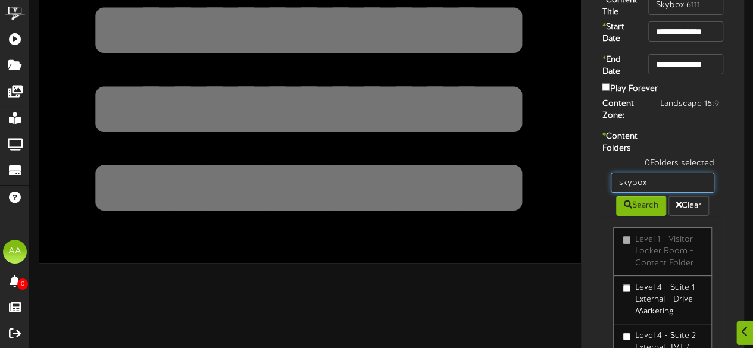
scroll to position [60, 0]
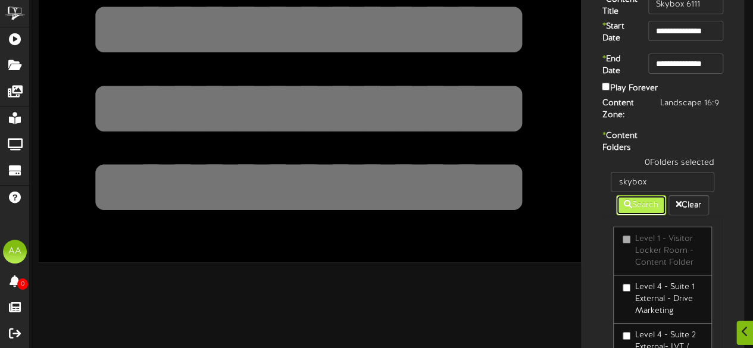
click at [641, 216] on button "Search" at bounding box center [641, 205] width 50 height 20
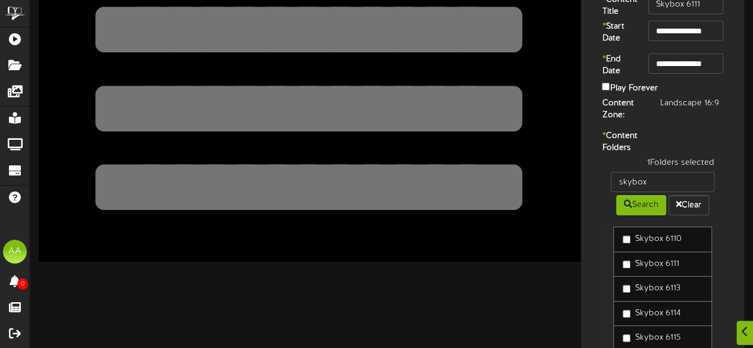
click at [735, 239] on div "* Content Folders 1 Folders selected skybox Search Clear Skybox 6110 Skybox 611…" at bounding box center [662, 253] width 157 height 246
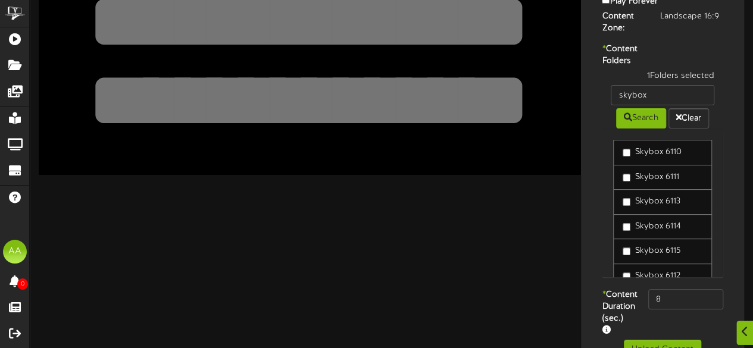
scroll to position [205, 0]
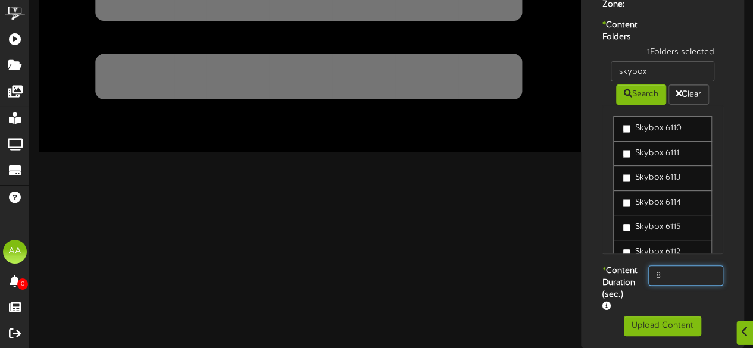
click at [675, 270] on input "8" at bounding box center [685, 276] width 75 height 20
type input "800"
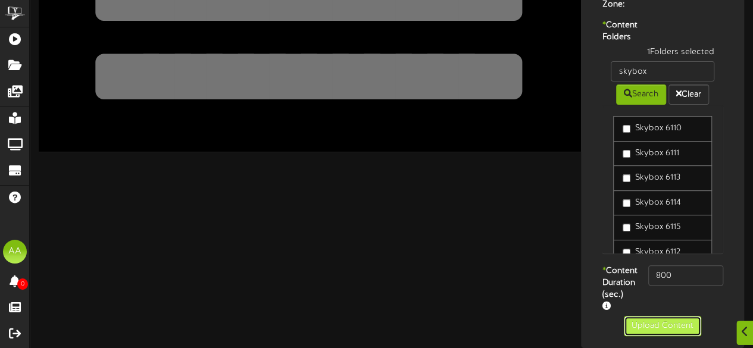
click at [653, 323] on button "Upload Content" at bounding box center [662, 326] width 77 height 20
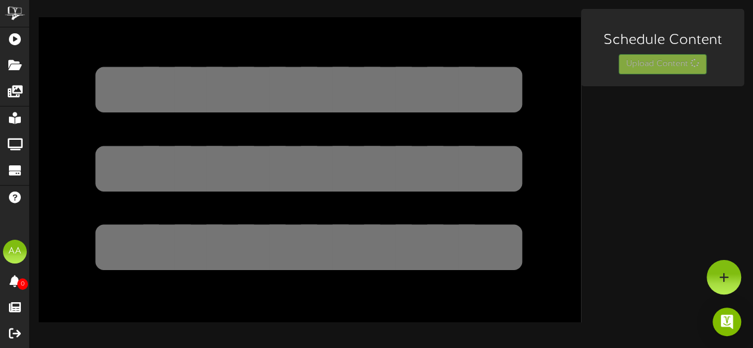
scroll to position [0, 0]
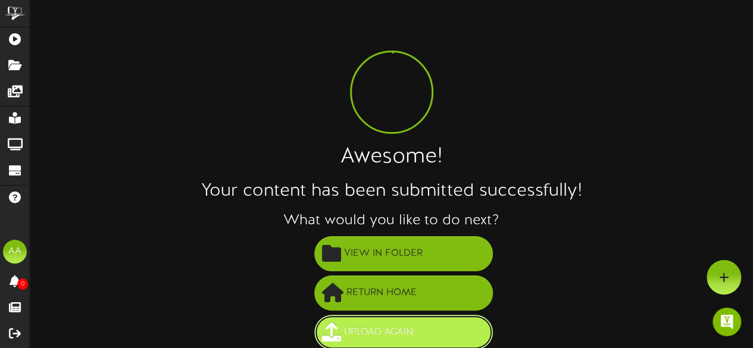
click at [407, 340] on span "Upload Again" at bounding box center [378, 333] width 75 height 20
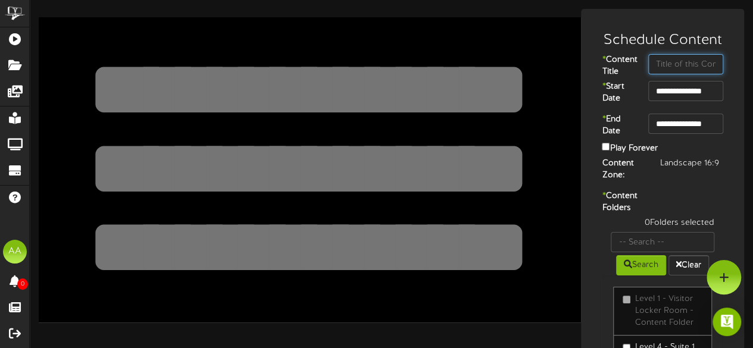
click at [667, 69] on input "text" at bounding box center [685, 64] width 75 height 20
type input "Skybox 6112"
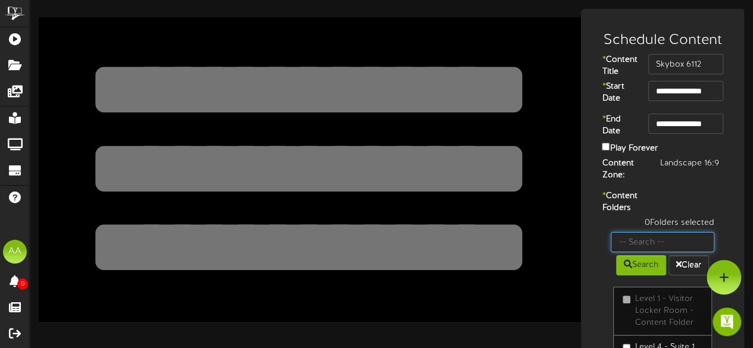
click at [662, 252] on input "text" at bounding box center [663, 242] width 104 height 20
type input "skybox"
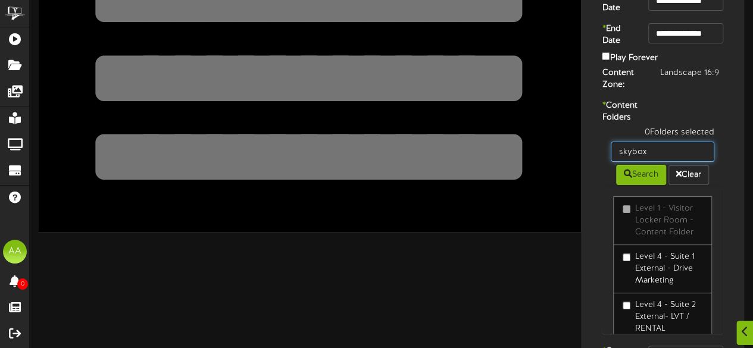
scroll to position [95, 0]
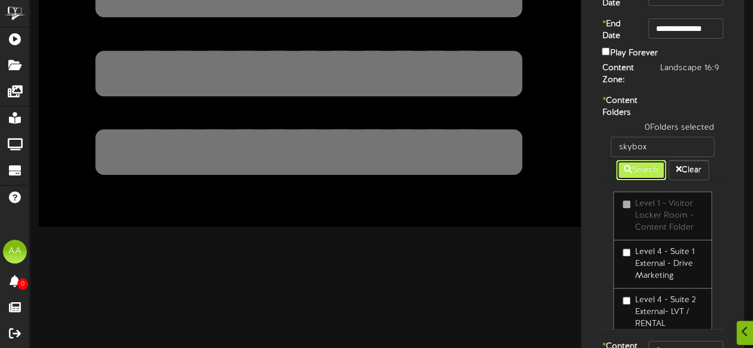
click at [643, 180] on button "Search" at bounding box center [641, 170] width 50 height 20
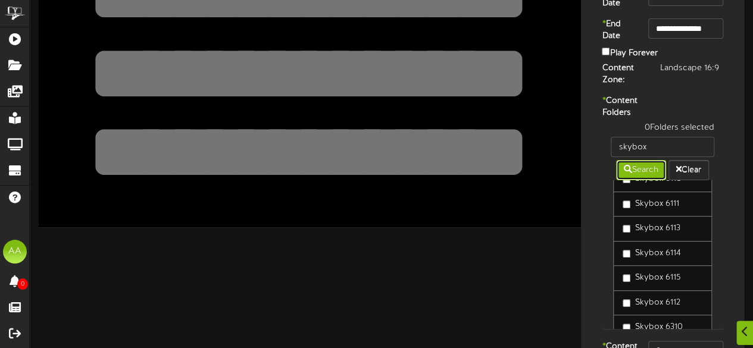
scroll to position [26, 0]
click at [729, 210] on div "1 Folders selected skybox Search Clear Skybox 6110 Skybox 6111 Skybox 6113" at bounding box center [662, 231] width 139 height 219
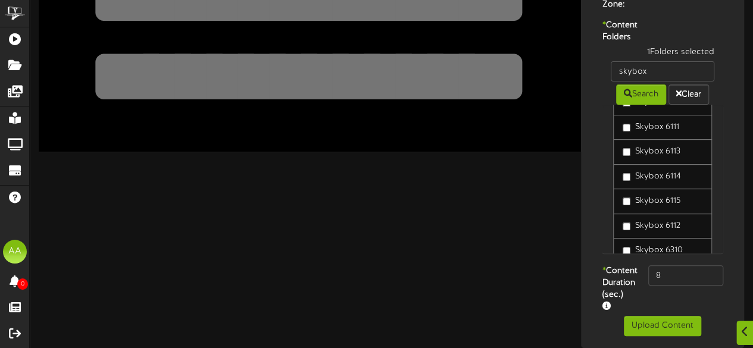
scroll to position [191, 0]
click at [672, 273] on input "8" at bounding box center [685, 276] width 75 height 20
type input "800"
click at [659, 336] on button "Upload Content" at bounding box center [662, 326] width 77 height 20
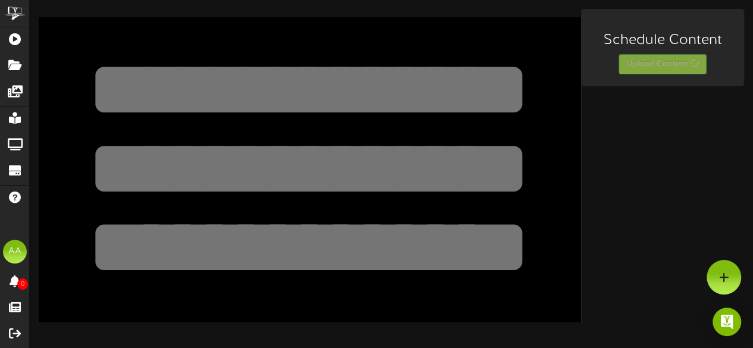
scroll to position [0, 0]
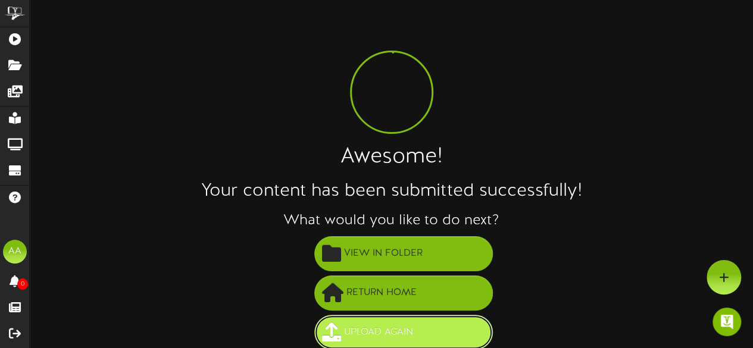
click at [457, 326] on button "Upload Again" at bounding box center [403, 332] width 179 height 35
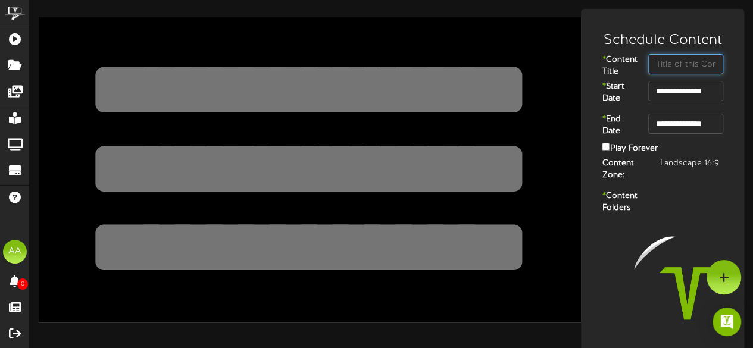
click at [663, 64] on input "text" at bounding box center [685, 64] width 75 height 20
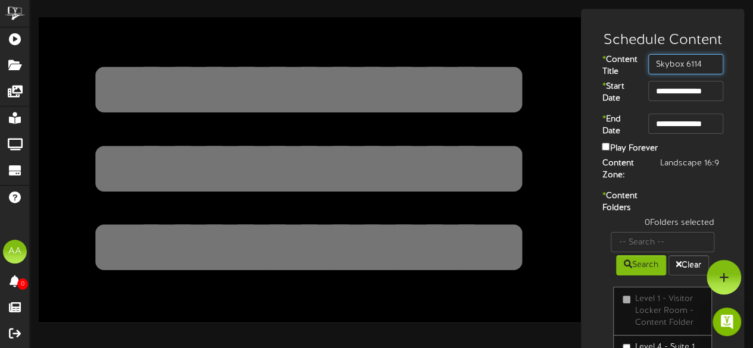
type input "Skybox 6114"
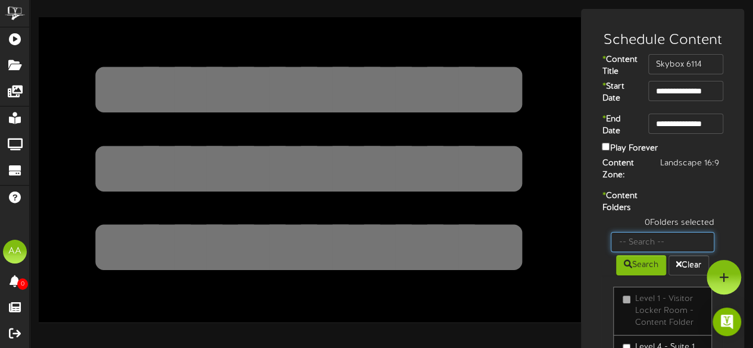
click at [668, 252] on input "text" at bounding box center [663, 242] width 104 height 20
type input "skybox"
click at [624, 269] on icon at bounding box center [628, 264] width 8 height 8
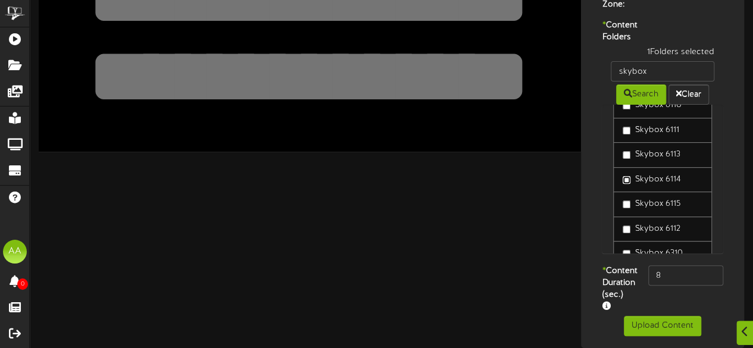
scroll to position [24, 0]
click at [676, 269] on input "8" at bounding box center [685, 276] width 75 height 20
type input "800"
click at [650, 323] on button "Upload Content" at bounding box center [662, 326] width 77 height 20
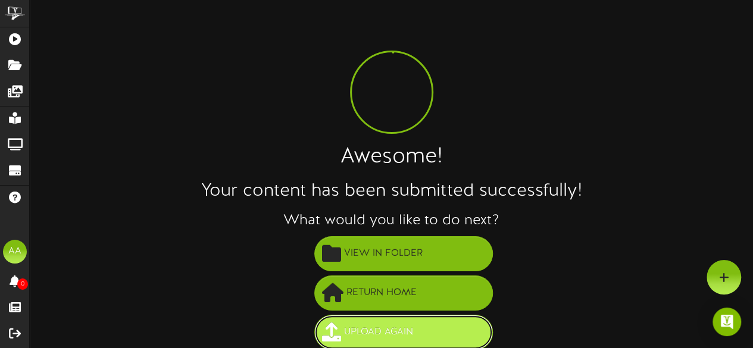
click at [462, 326] on button "Upload Again" at bounding box center [403, 332] width 179 height 35
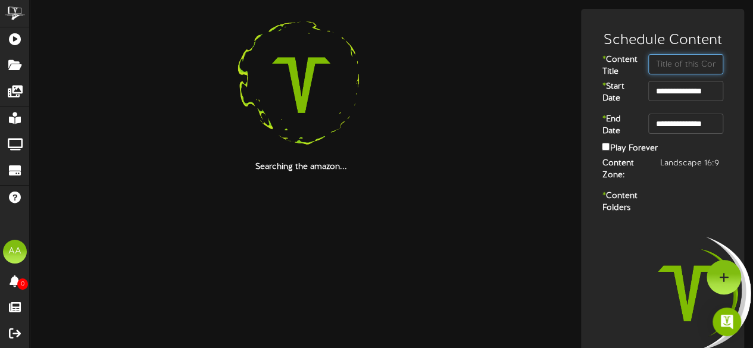
click at [684, 61] on input "text" at bounding box center [685, 64] width 75 height 20
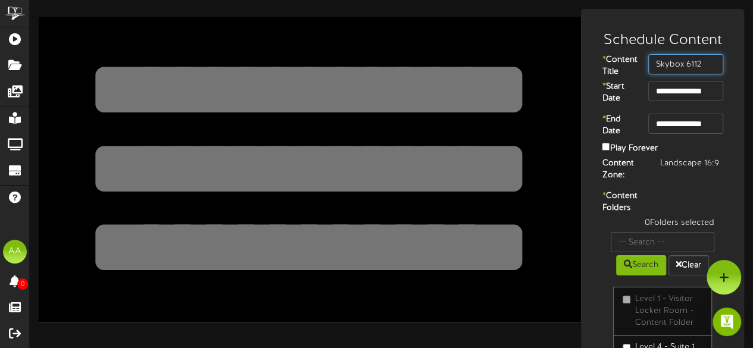
type input "Skybox 6112"
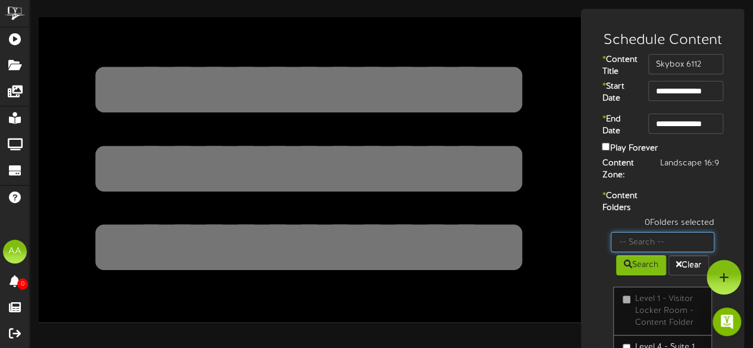
click at [660, 252] on input "text" at bounding box center [663, 242] width 104 height 20
type input "skybox"
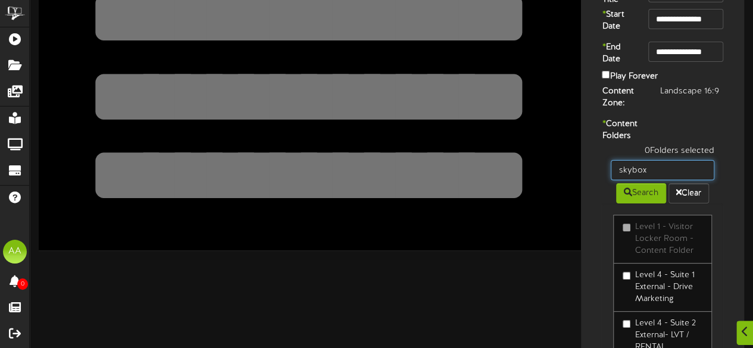
scroll to position [75, 0]
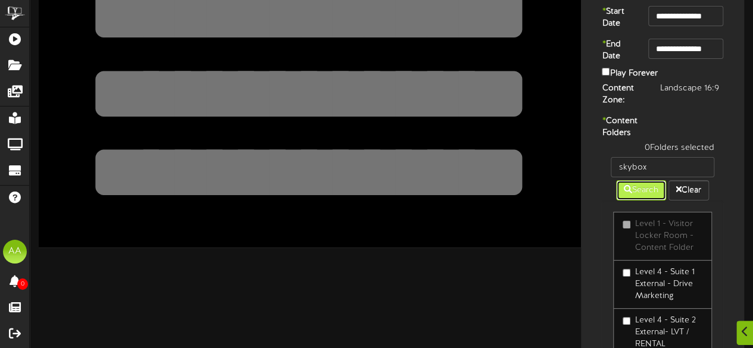
click at [641, 201] on button "Search" at bounding box center [641, 190] width 50 height 20
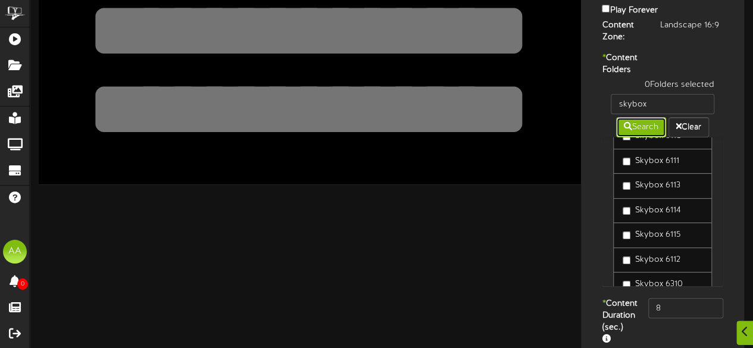
scroll to position [26, 0]
click at [678, 319] on input "8" at bounding box center [685, 308] width 75 height 20
type input "800"
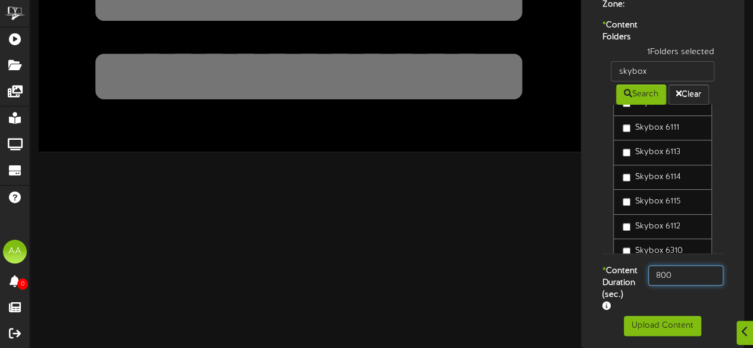
scroll to position [205, 0]
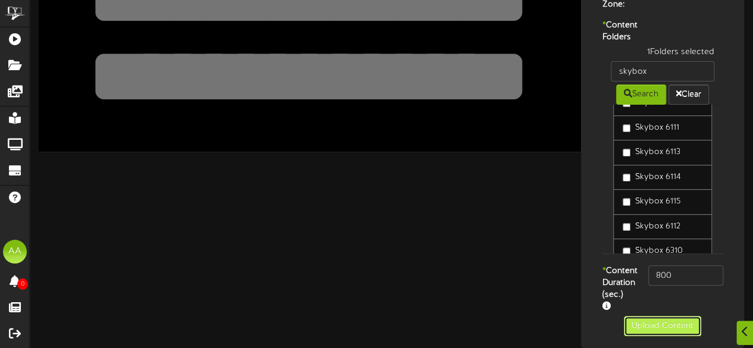
click at [668, 324] on button "Upload Content" at bounding box center [662, 326] width 77 height 20
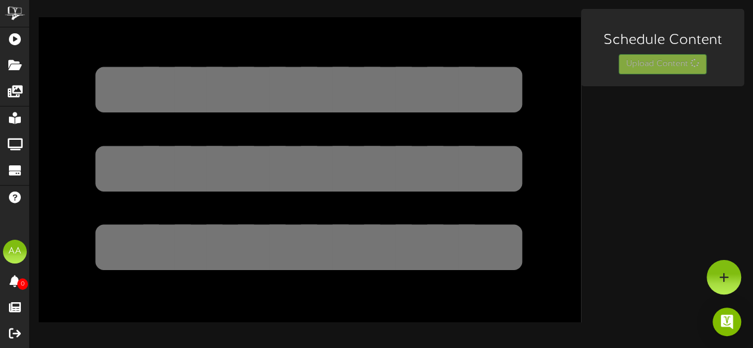
scroll to position [0, 0]
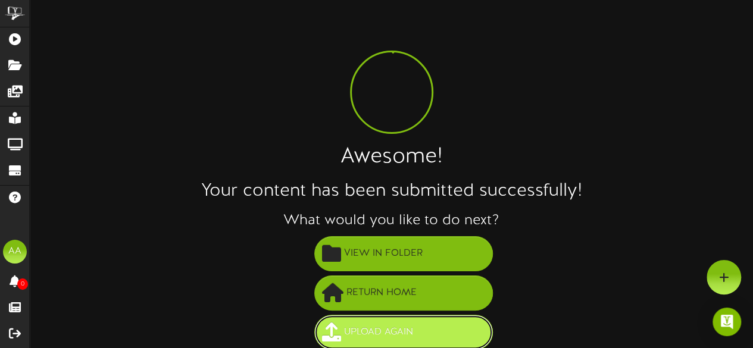
click at [387, 327] on span "Upload Again" at bounding box center [378, 333] width 75 height 20
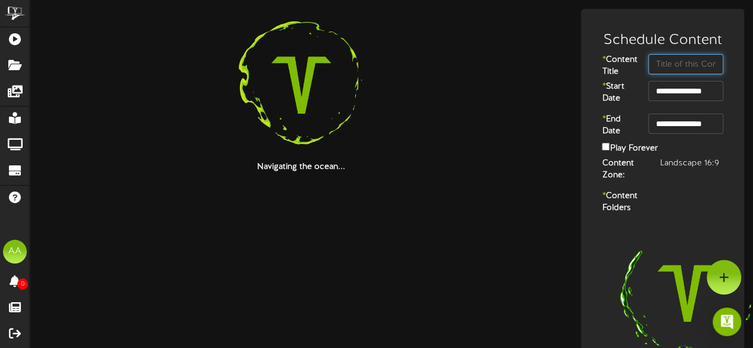
click at [676, 68] on input "text" at bounding box center [685, 64] width 75 height 20
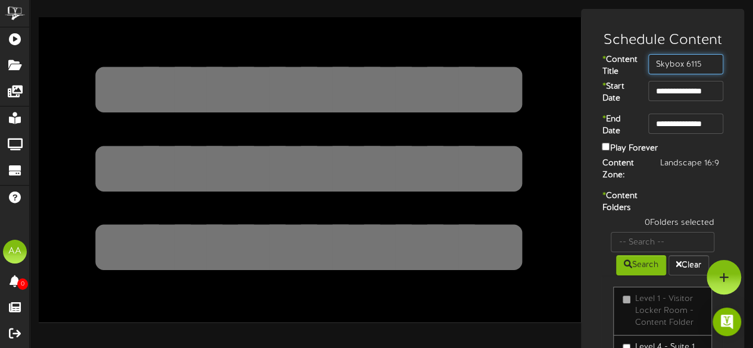
type input "Skybox 6115"
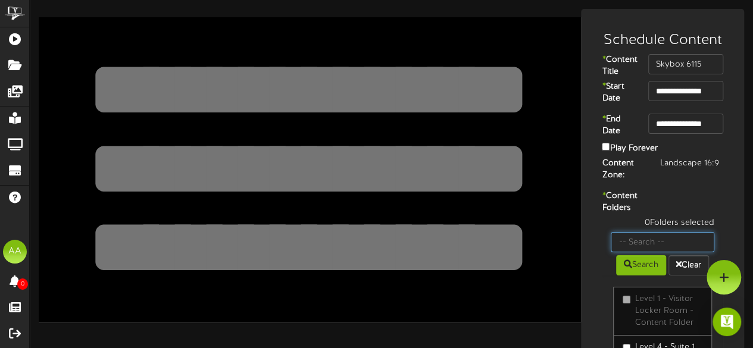
click at [656, 252] on input "text" at bounding box center [663, 242] width 104 height 20
type input "skybox"
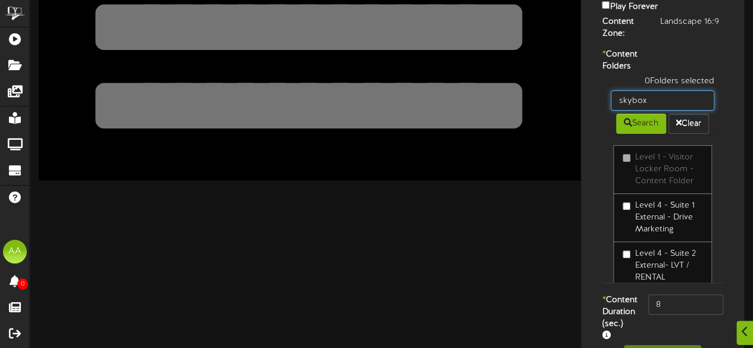
scroll to position [144, 0]
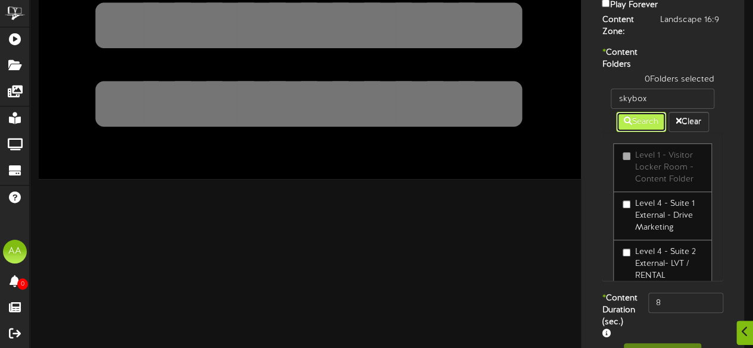
click at [632, 132] on button "Search" at bounding box center [641, 122] width 50 height 20
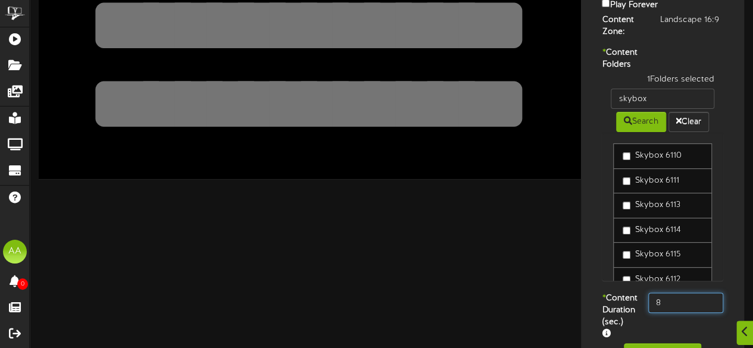
click at [672, 313] on input "8" at bounding box center [685, 303] width 75 height 20
type input "800"
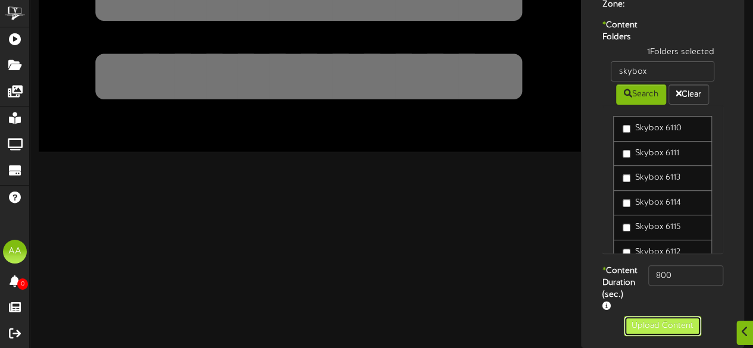
click at [667, 322] on button "Upload Content" at bounding box center [662, 326] width 77 height 20
